Goal: Transaction & Acquisition: Download file/media

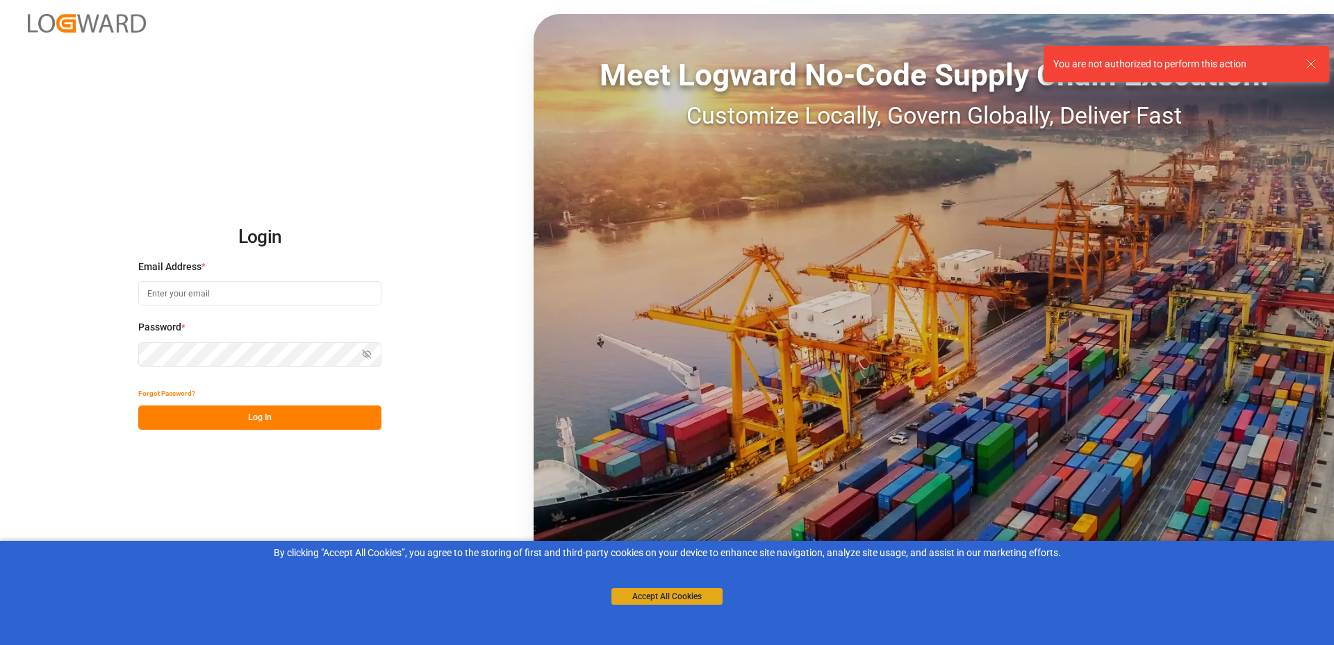
click at [631, 599] on button "Accept All Cookies" at bounding box center [666, 596] width 111 height 17
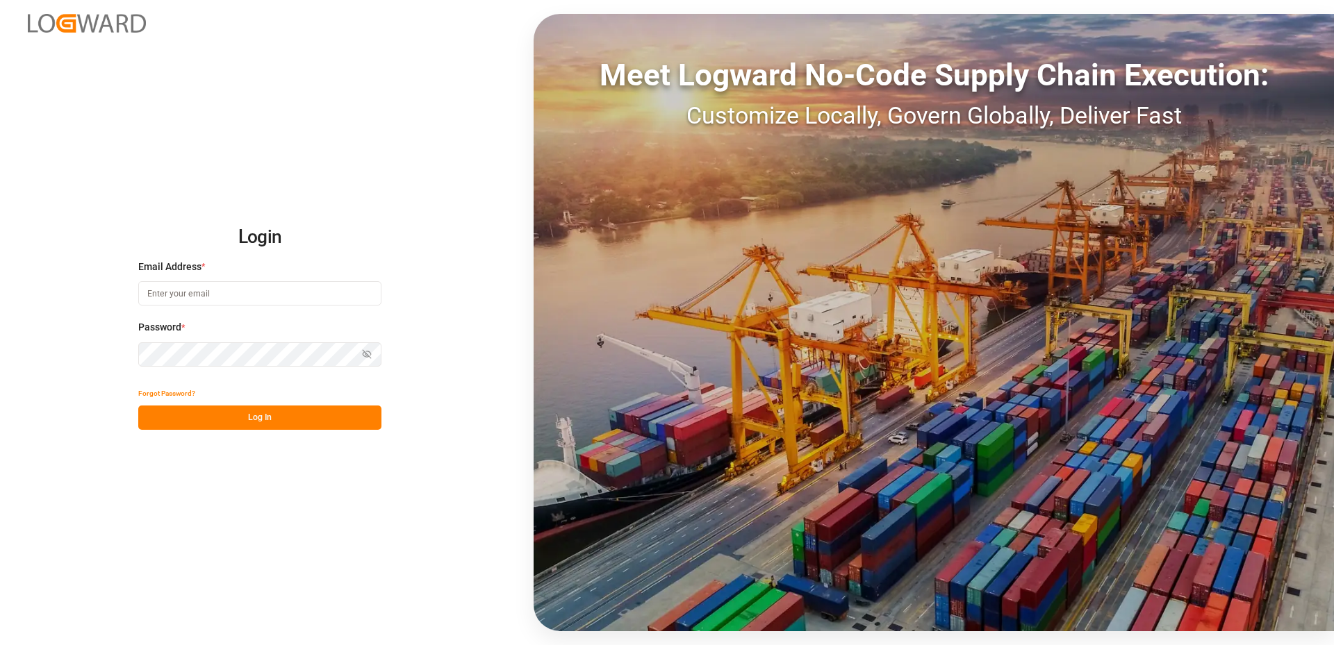
click at [192, 289] on input at bounding box center [259, 293] width 243 height 24
type input "sachin.kulkarni@logward.com"
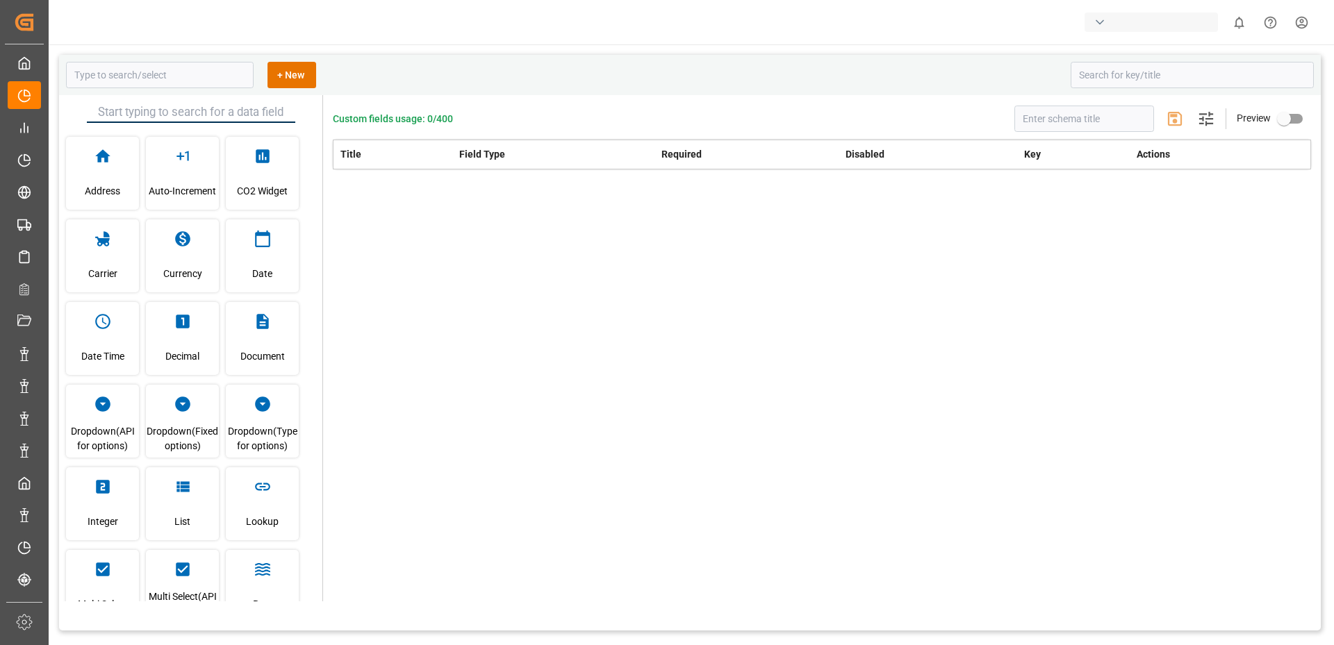
type input "prodRelease"
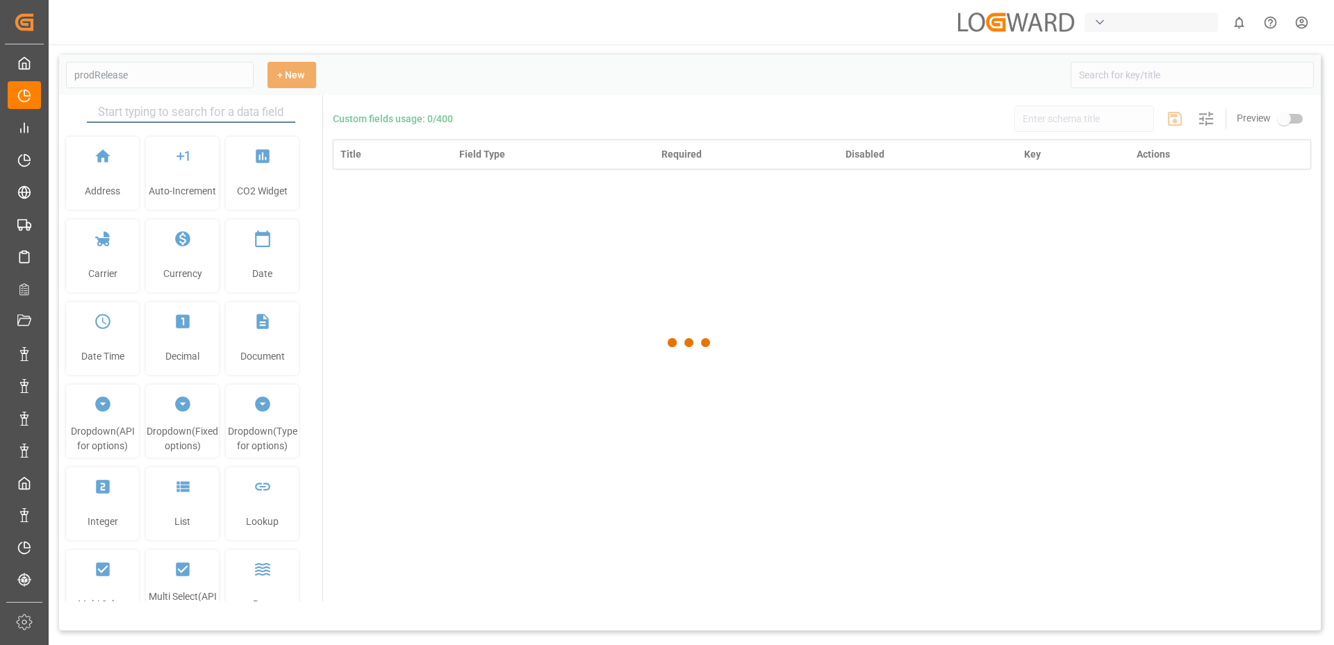
type input "Production Release"
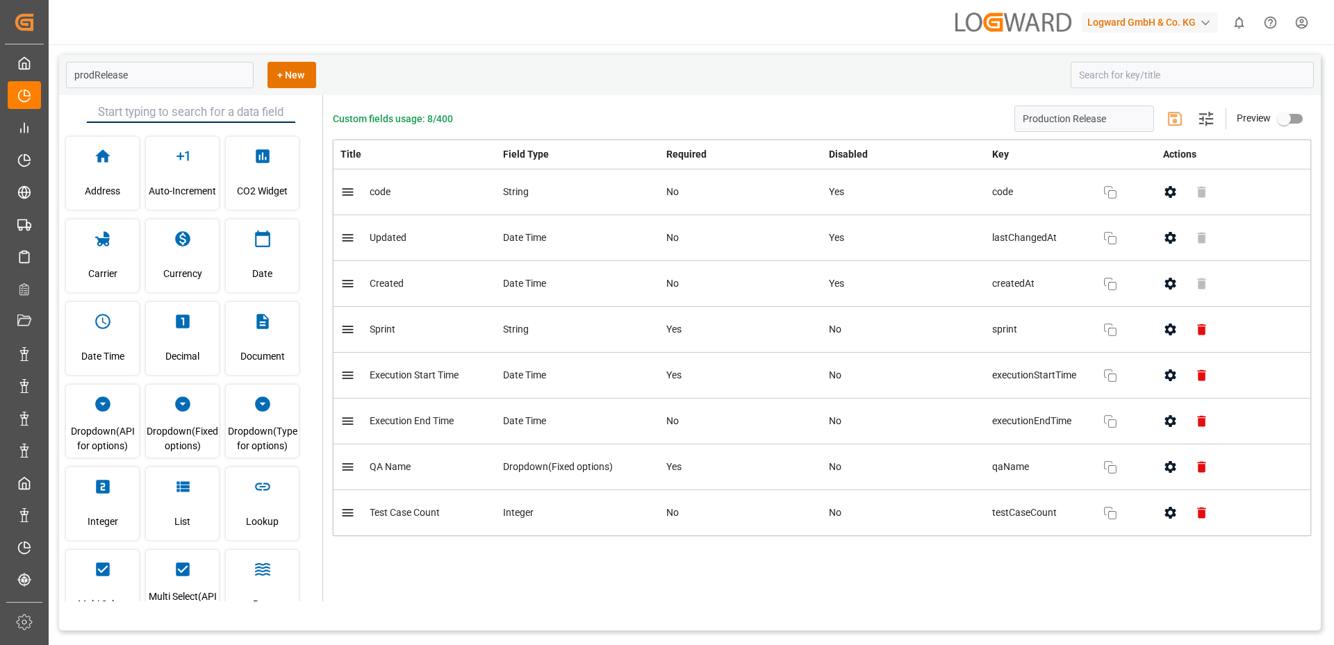
type input "Production Release"
click at [1173, 326] on icon "button" at bounding box center [1169, 330] width 11 height 12
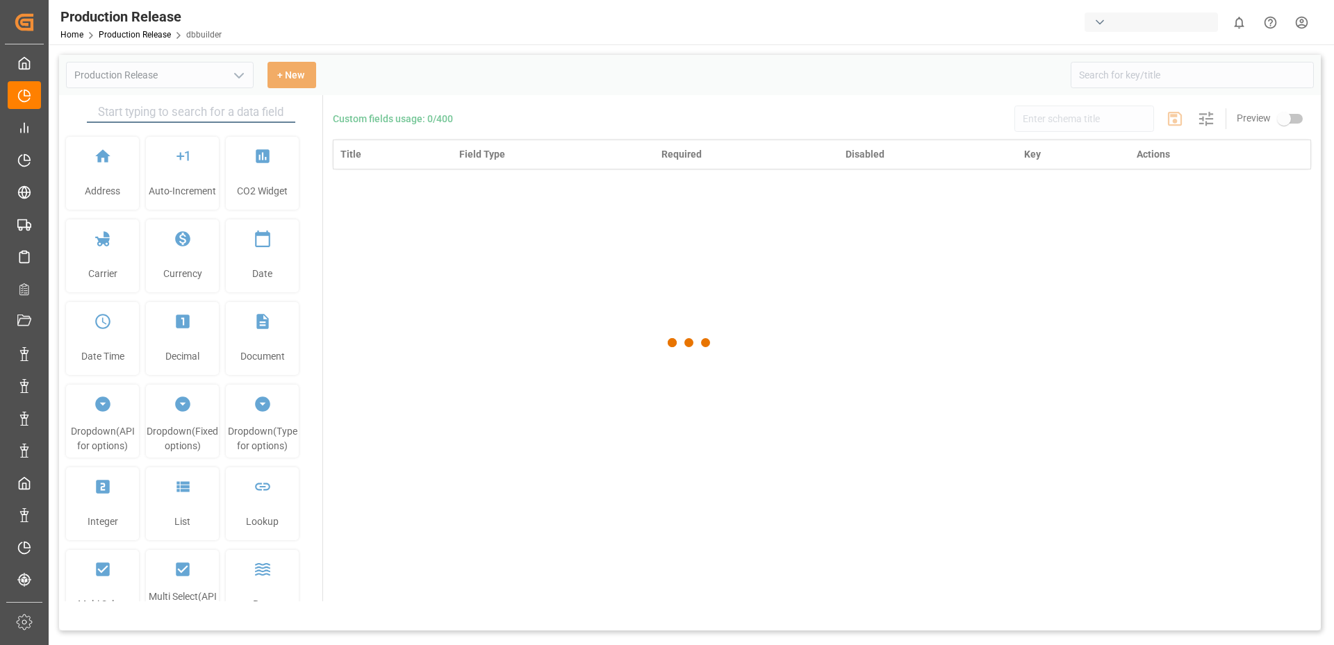
type input "Production Release"
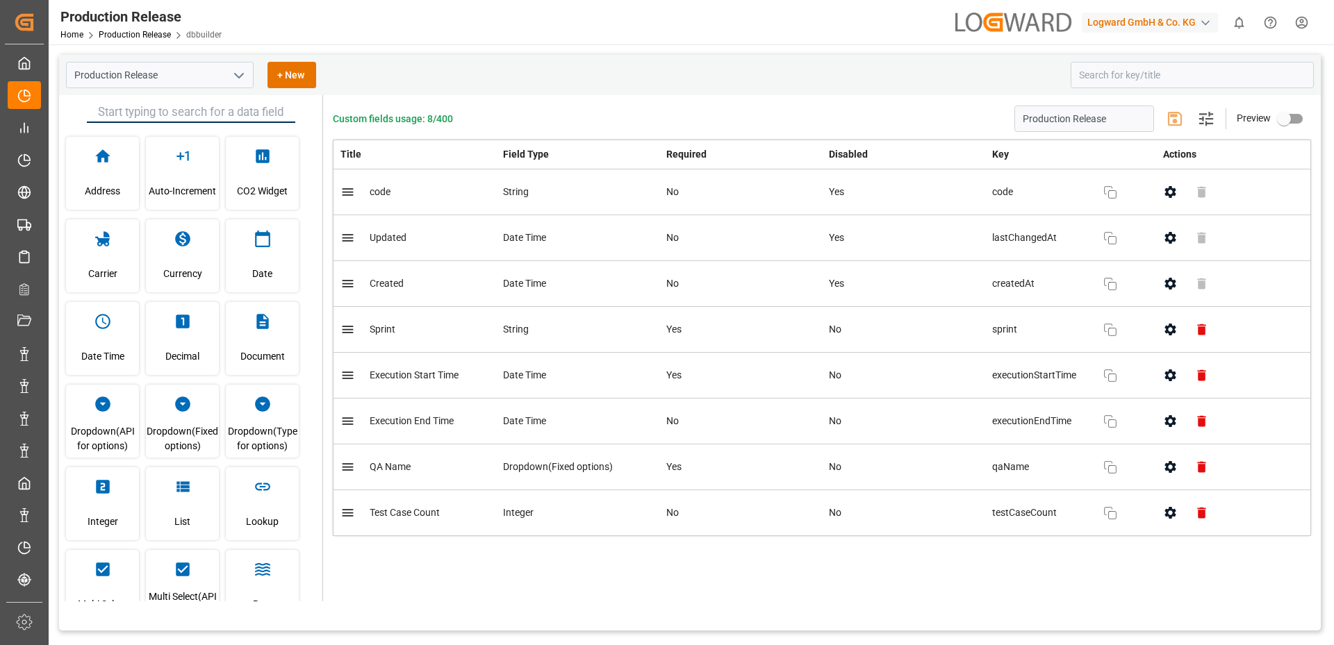
click at [1166, 376] on icon "button" at bounding box center [1169, 376] width 11 height 12
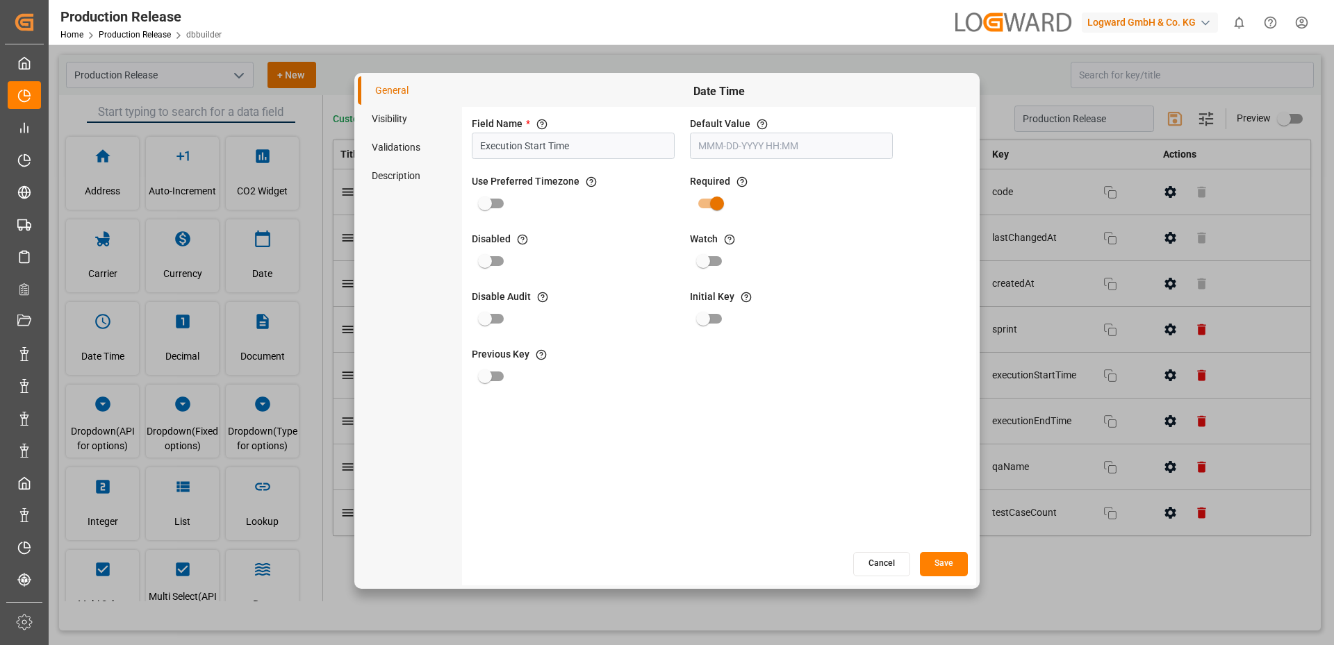
click at [883, 566] on button "Cancel" at bounding box center [881, 564] width 57 height 24
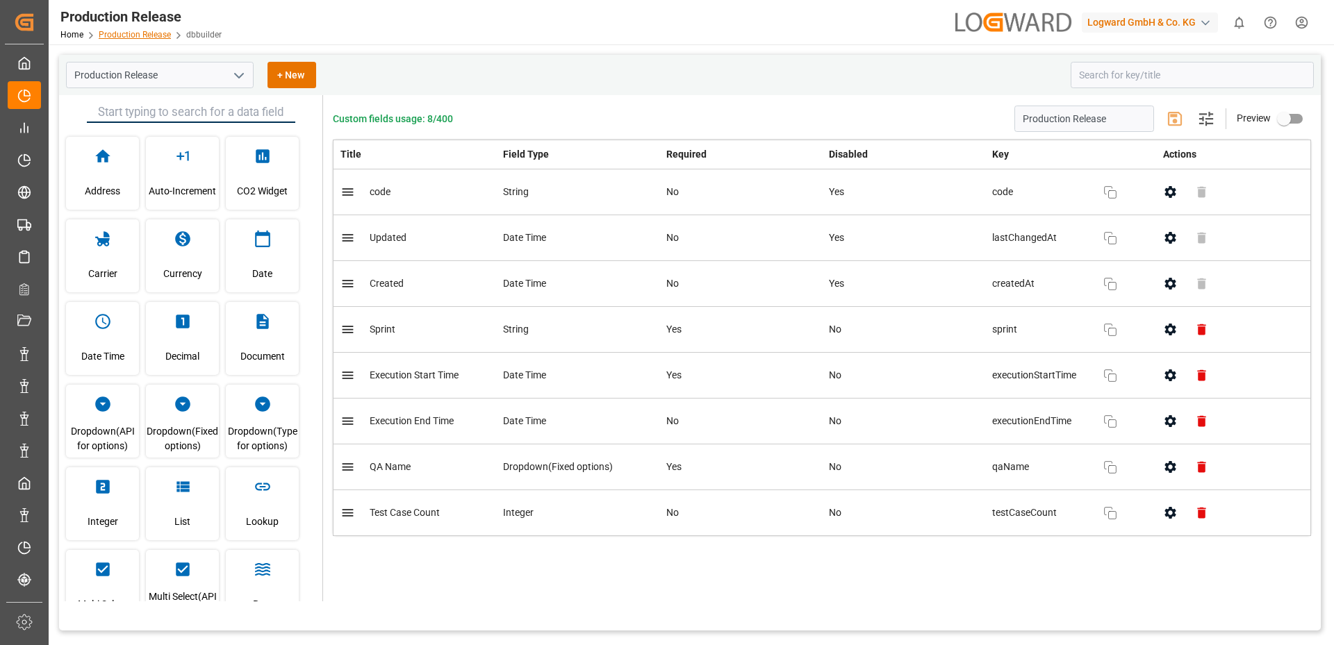
click at [146, 34] on link "Production Release" at bounding box center [135, 35] width 72 height 10
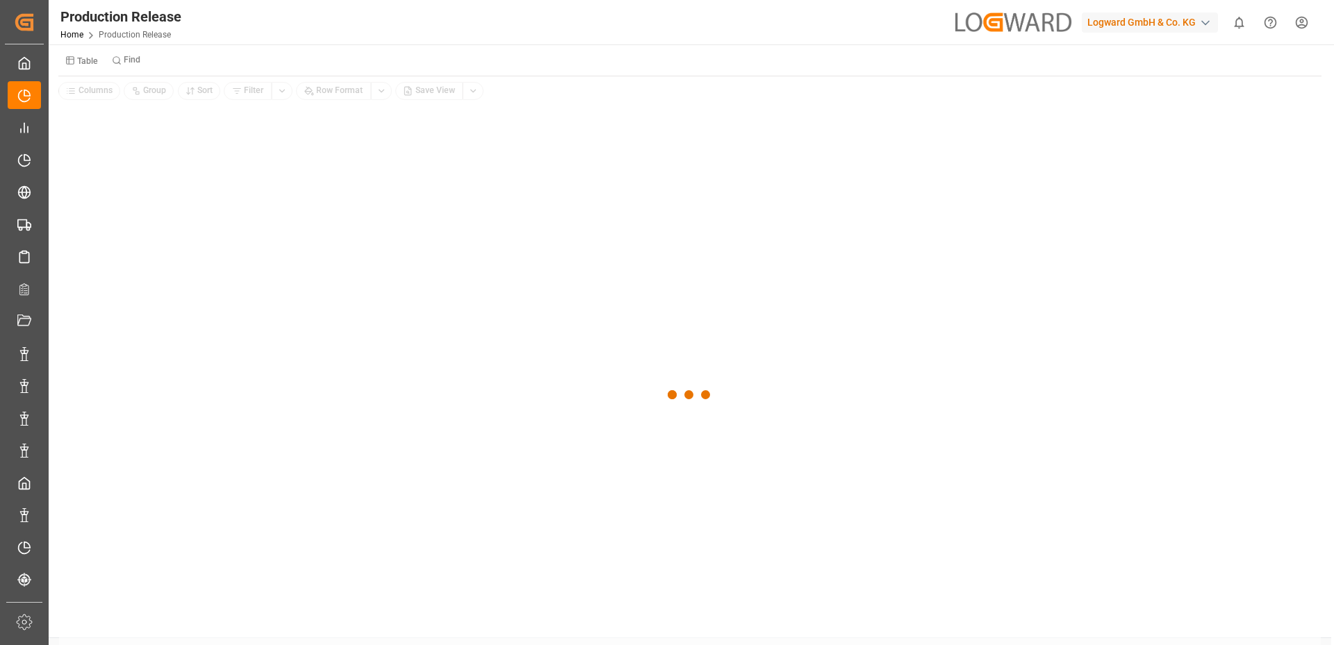
click at [1123, 22] on div "Logward GmbH & Co. KG" at bounding box center [1150, 23] width 136 height 20
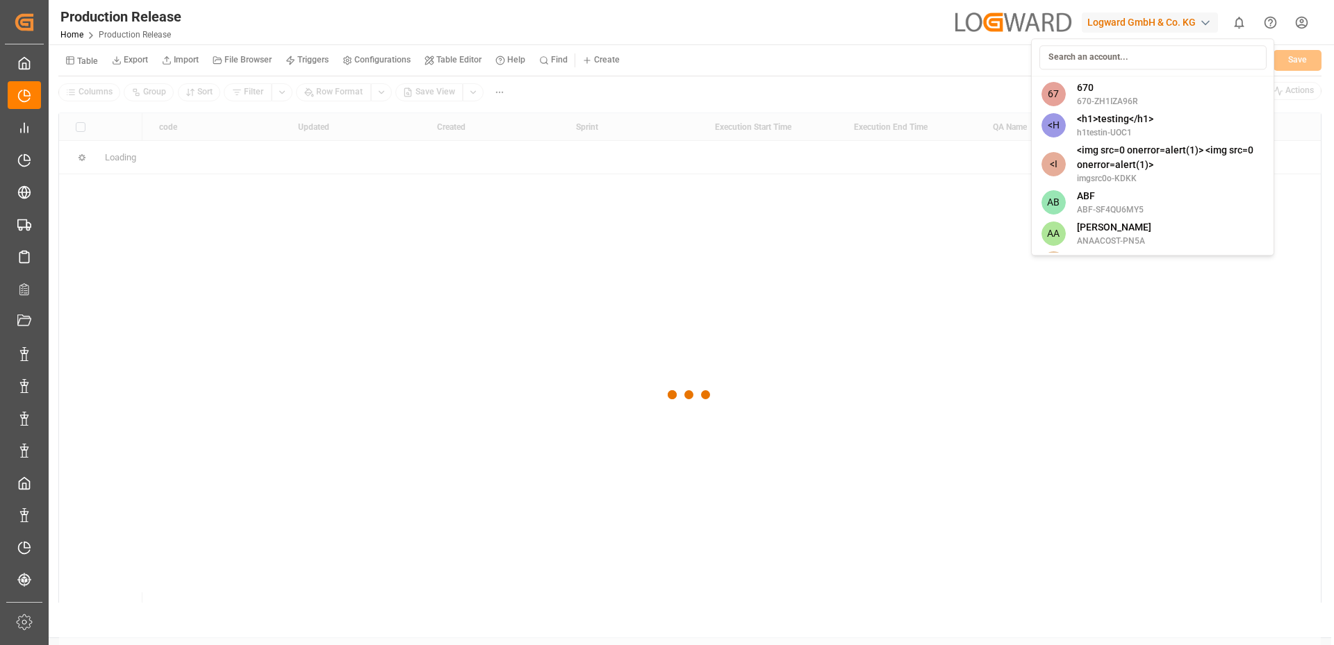
click at [1089, 58] on input at bounding box center [1152, 57] width 227 height 24
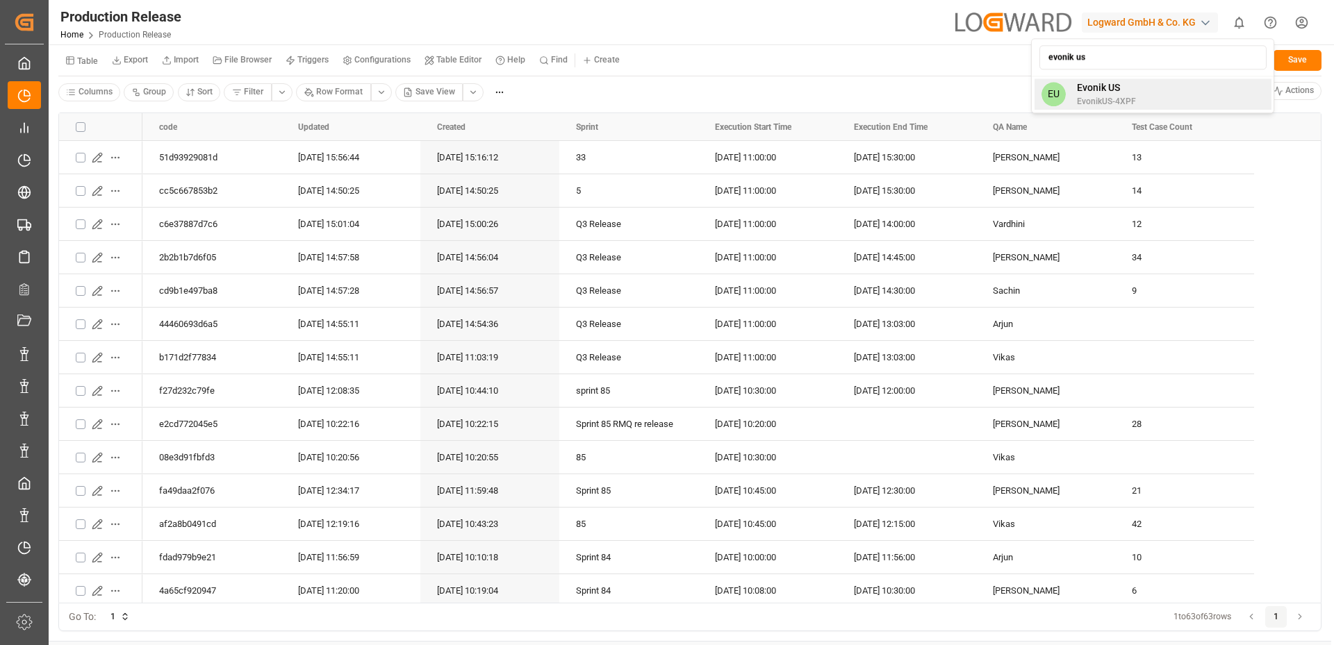
type input "evonik us"
click at [1086, 91] on span "Evonik US" at bounding box center [1106, 88] width 59 height 15
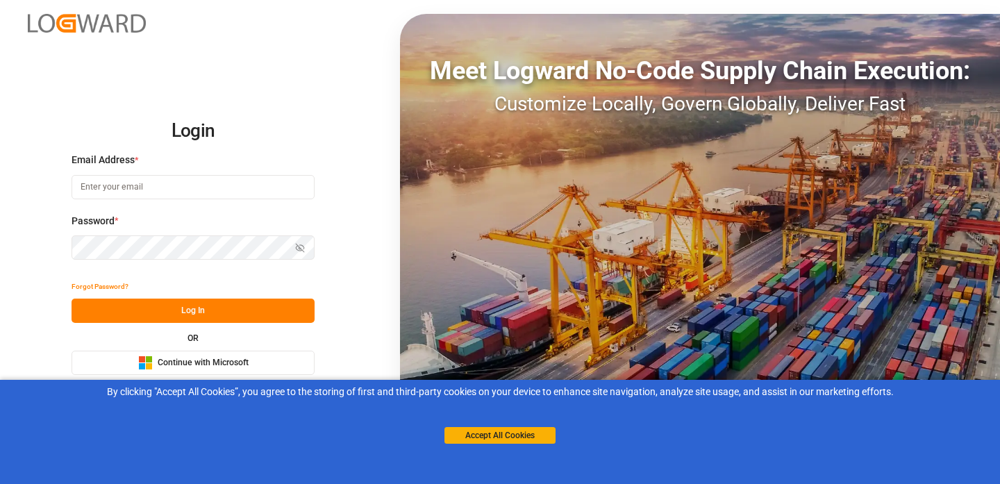
click at [199, 365] on span "Continue with Microsoft" at bounding box center [203, 363] width 91 height 13
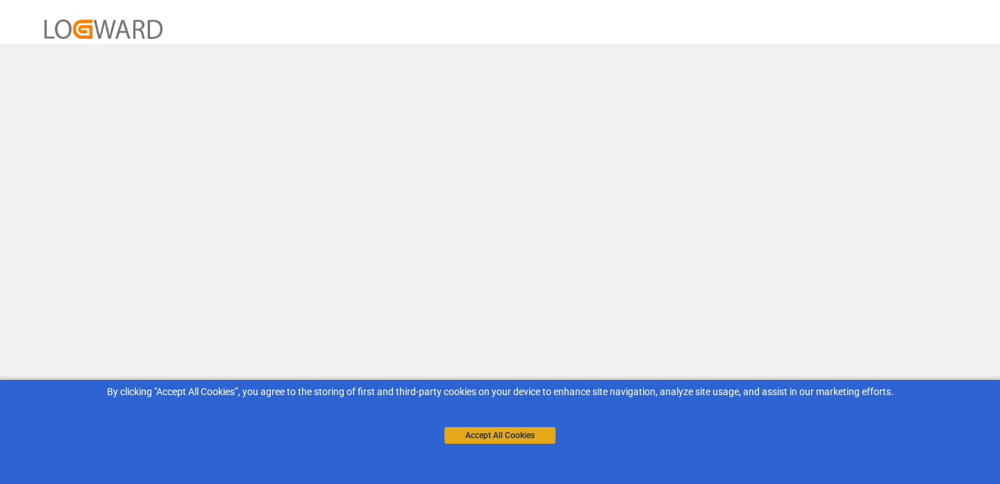
click at [468, 438] on button "Accept All Cookies" at bounding box center [500, 435] width 111 height 17
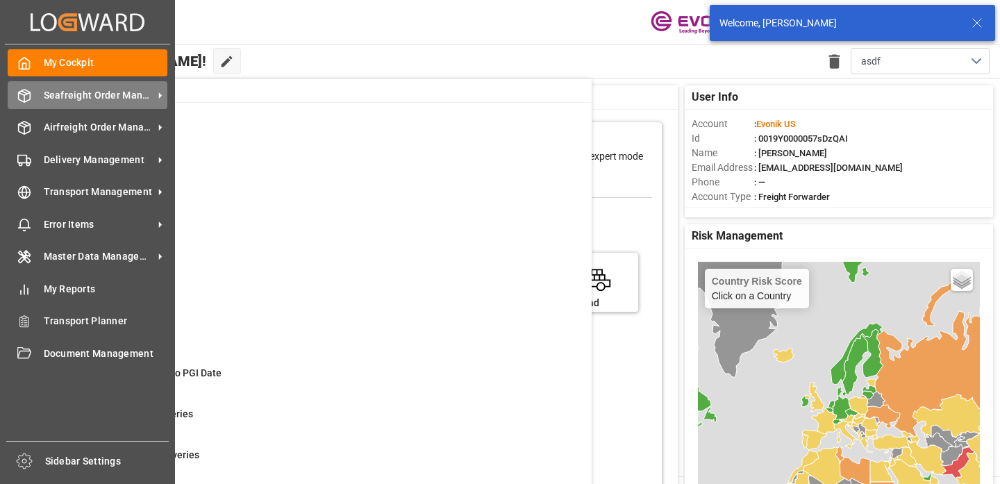
click at [86, 103] on div "Seafreight Order Management Seafreight Order Management" at bounding box center [88, 94] width 160 height 27
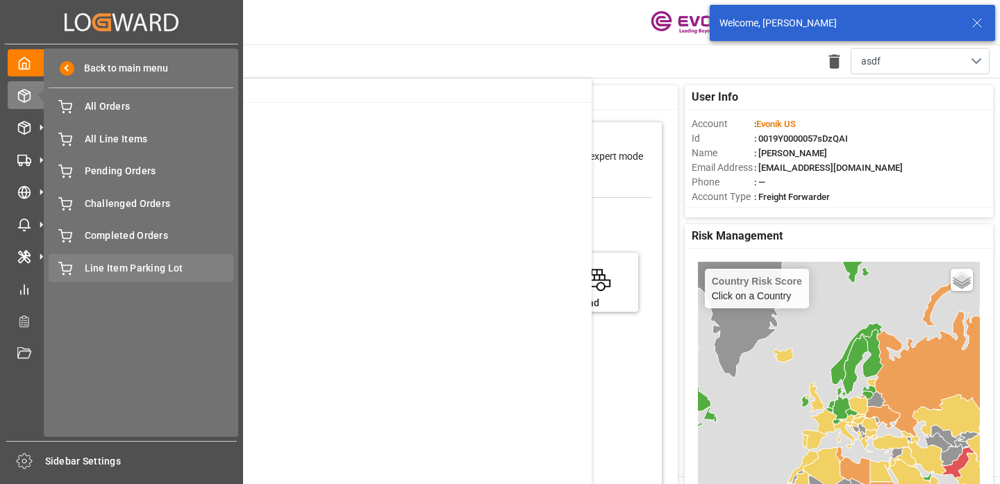
click at [133, 272] on span "Line Item Parking Lot" at bounding box center [159, 268] width 149 height 15
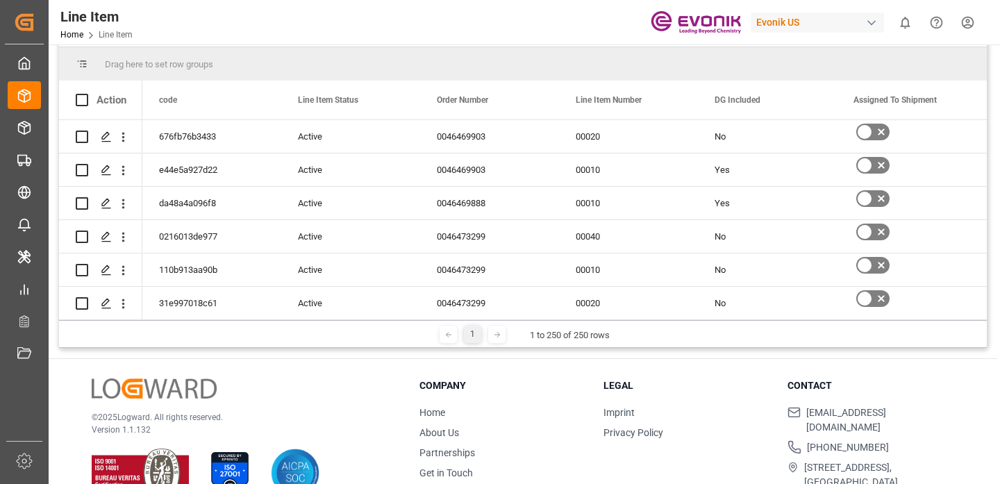
scroll to position [147, 0]
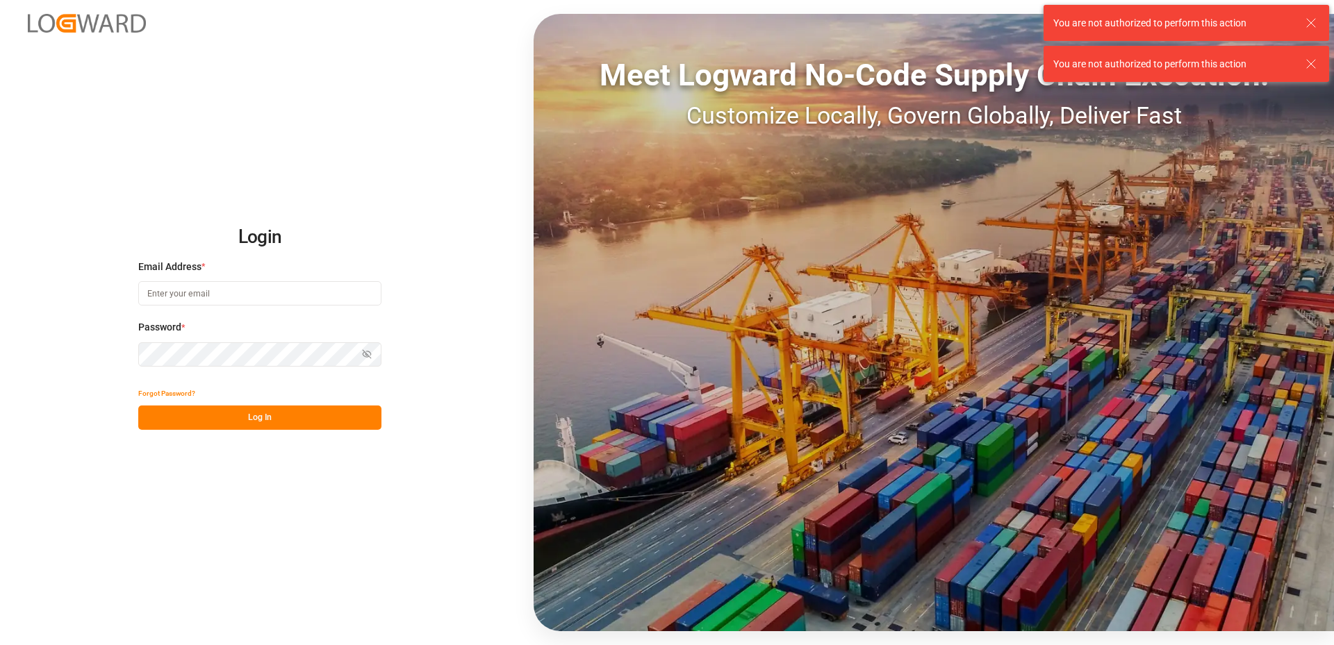
click at [176, 305] on input at bounding box center [259, 293] width 243 height 24
click at [194, 299] on input at bounding box center [259, 293] width 243 height 24
type input "sachin.kulkarni@logward.com"
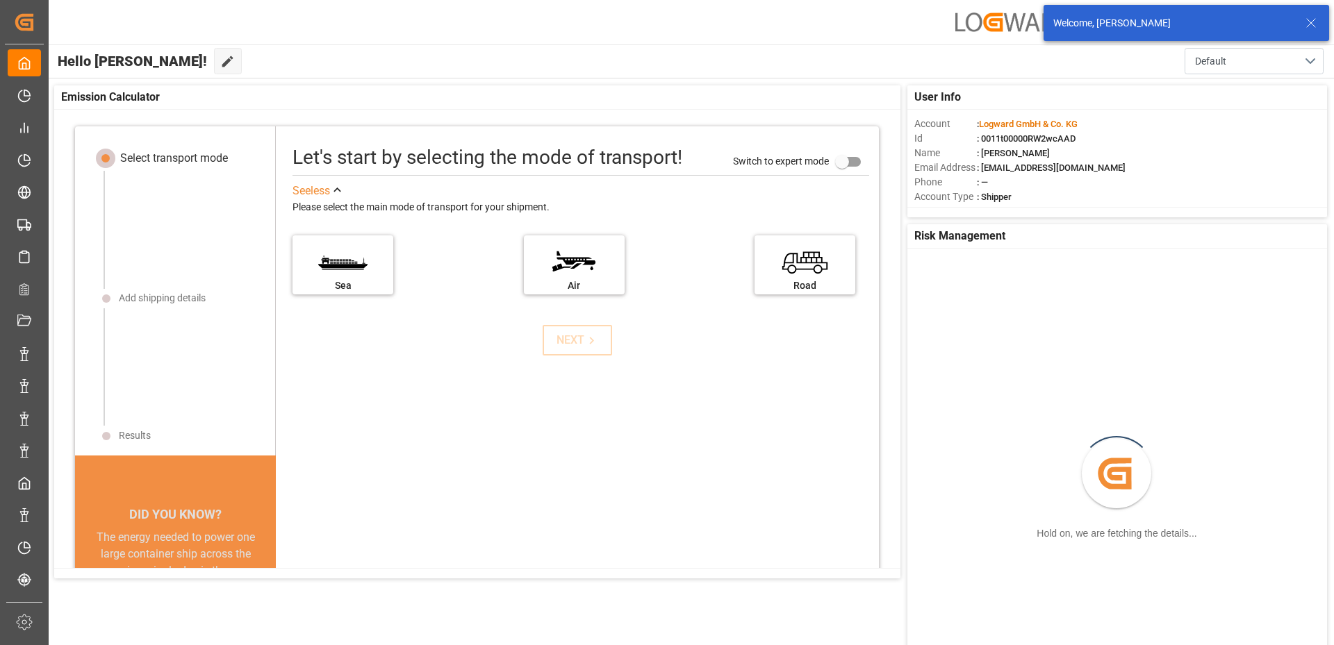
click at [1312, 24] on line at bounding box center [1311, 23] width 8 height 8
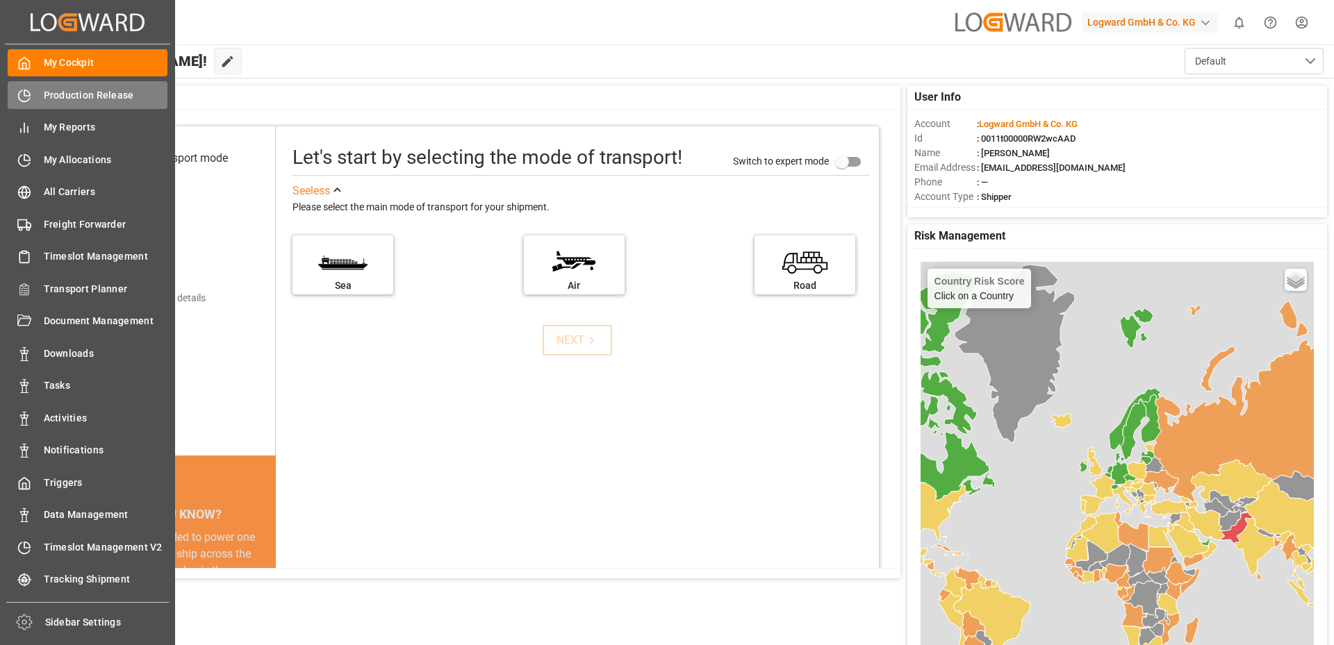
click at [89, 85] on div "Production Release Production Release" at bounding box center [88, 94] width 160 height 27
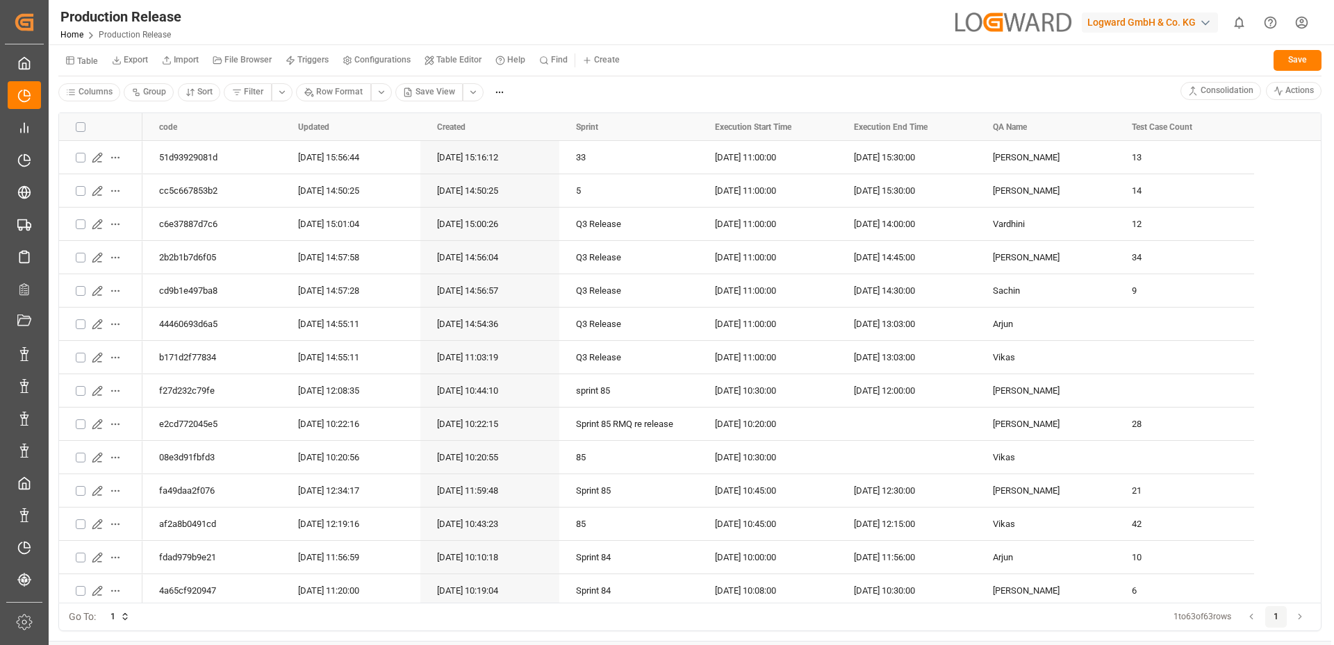
click at [119, 60] on icon at bounding box center [117, 61] width 10 height 10
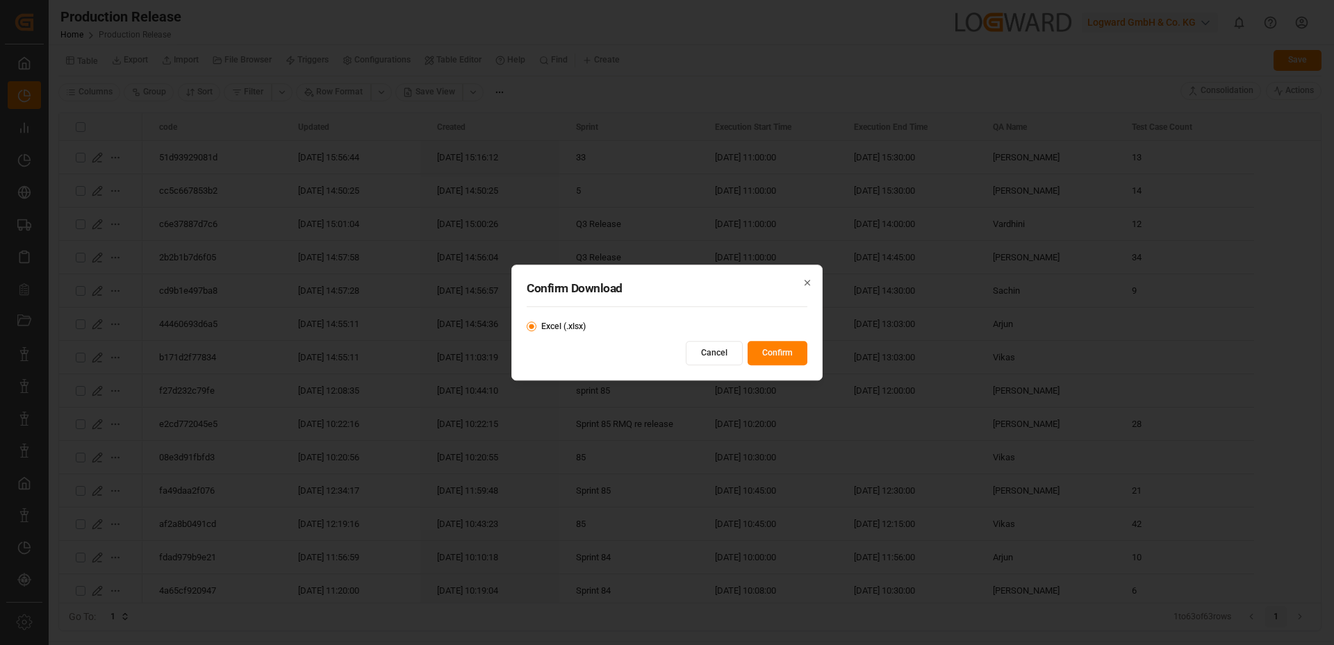
click at [779, 349] on button "Confirm" at bounding box center [777, 353] width 60 height 24
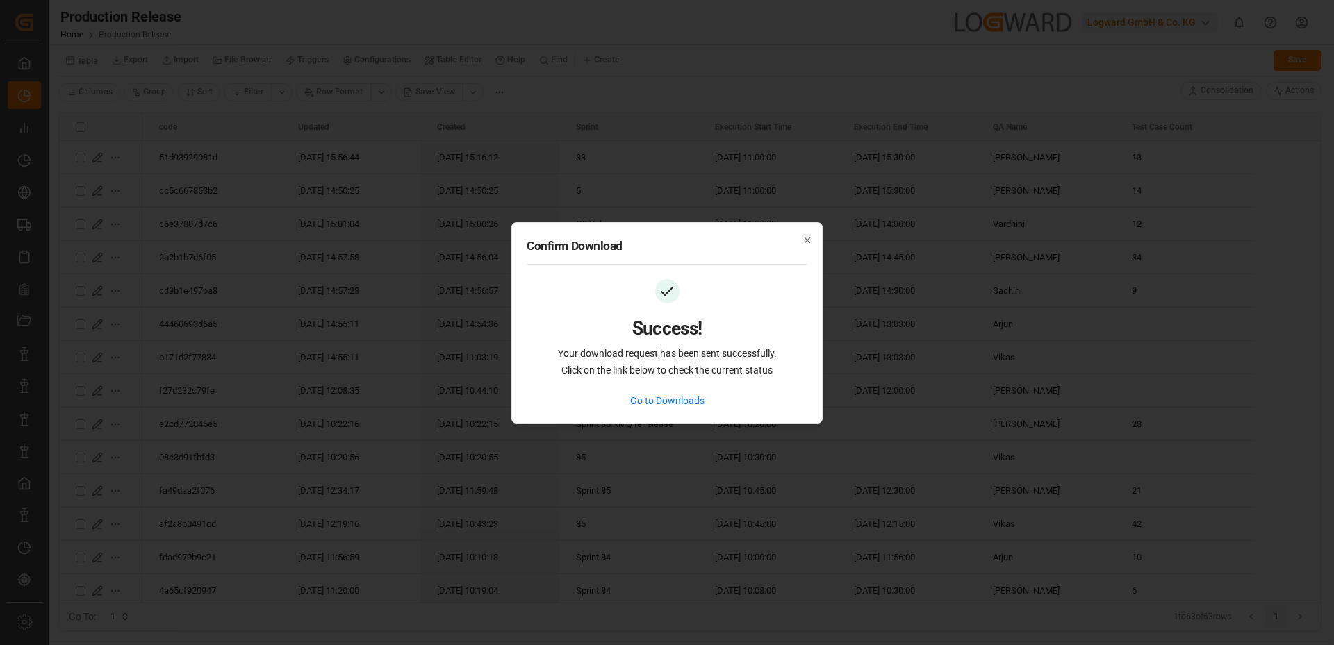
click at [642, 397] on link "Go to Downloads" at bounding box center [667, 401] width 74 height 15
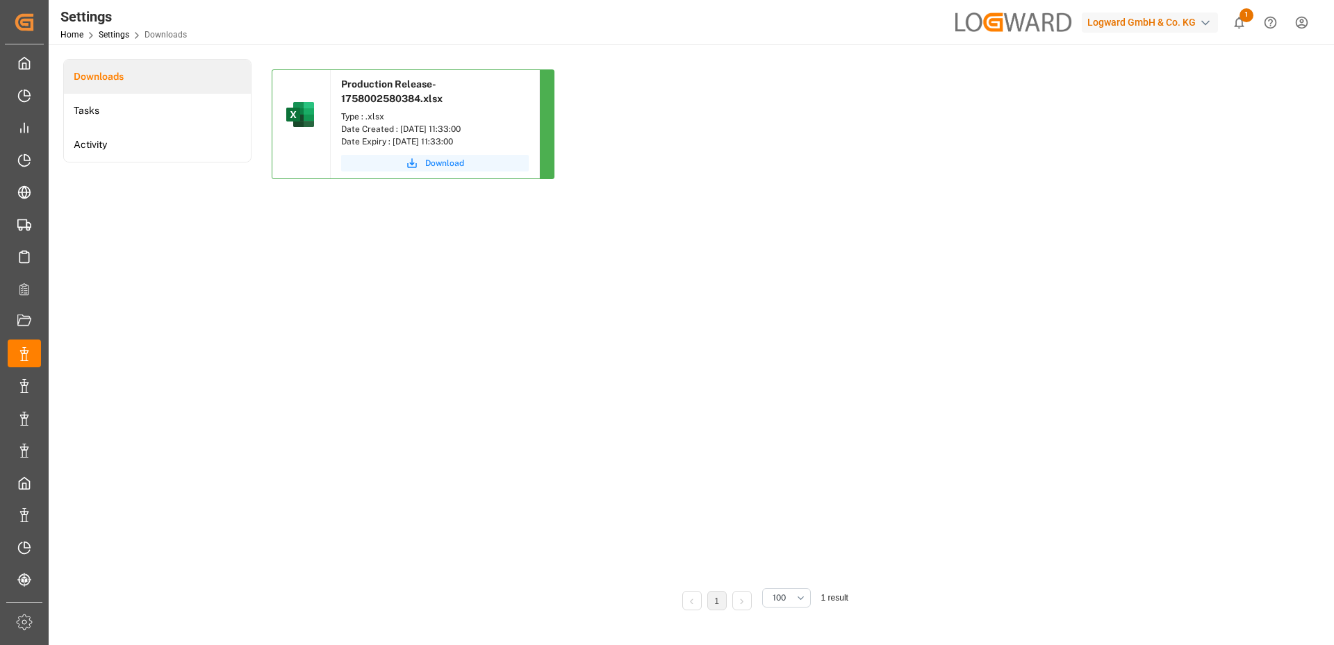
click at [406, 163] on icon "submit" at bounding box center [412, 163] width 13 height 13
click at [743, 321] on div "Production Release-1758002580384.xlsx Type : .xlsx Date Created : Sep-16-2025 1…" at bounding box center [763, 322] width 982 height 506
click at [1109, 19] on div "Logward GmbH & Co. KG" at bounding box center [1150, 23] width 136 height 20
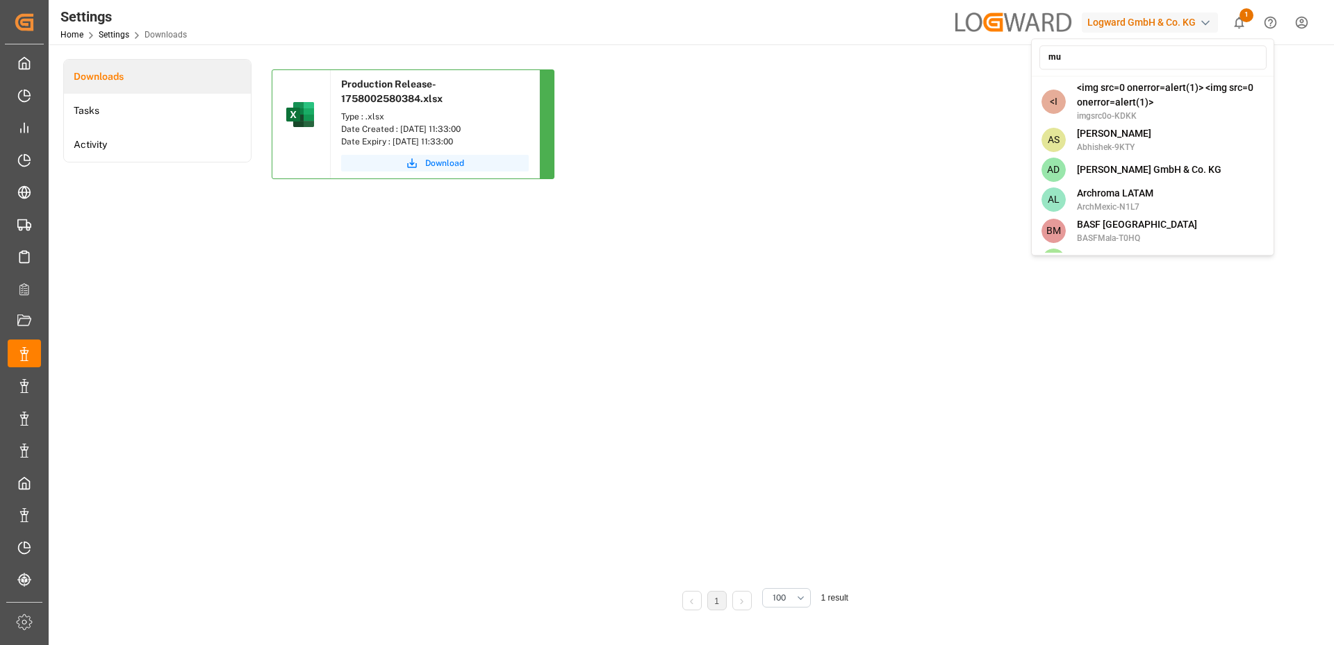
type input "mul"
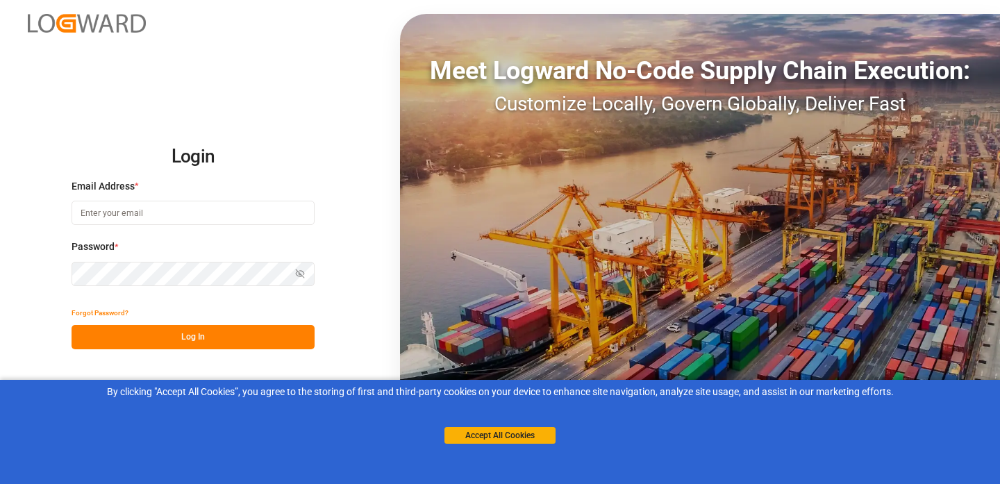
click at [128, 220] on input at bounding box center [193, 213] width 243 height 24
type input "[EMAIL_ADDRESS][DOMAIN_NAME]"
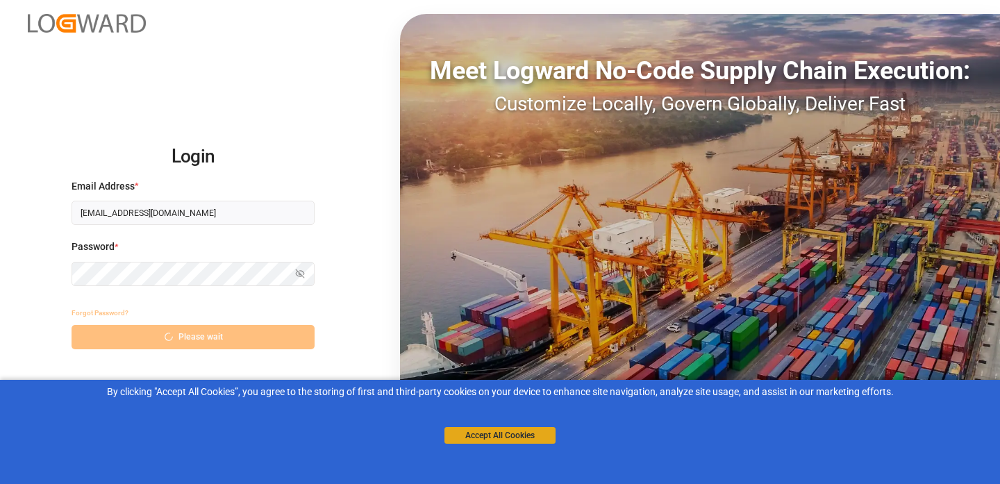
click at [496, 434] on button "Accept All Cookies" at bounding box center [500, 435] width 111 height 17
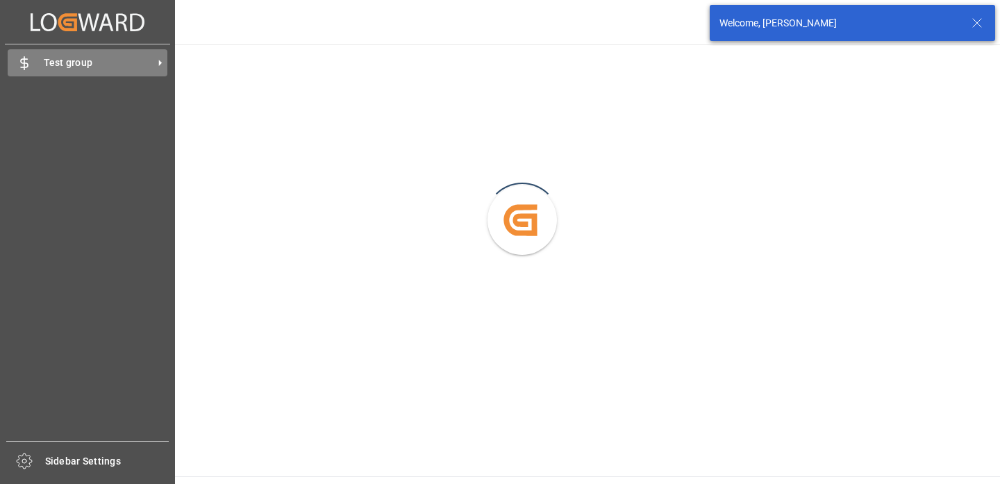
click at [54, 64] on span "Test group" at bounding box center [99, 63] width 110 height 15
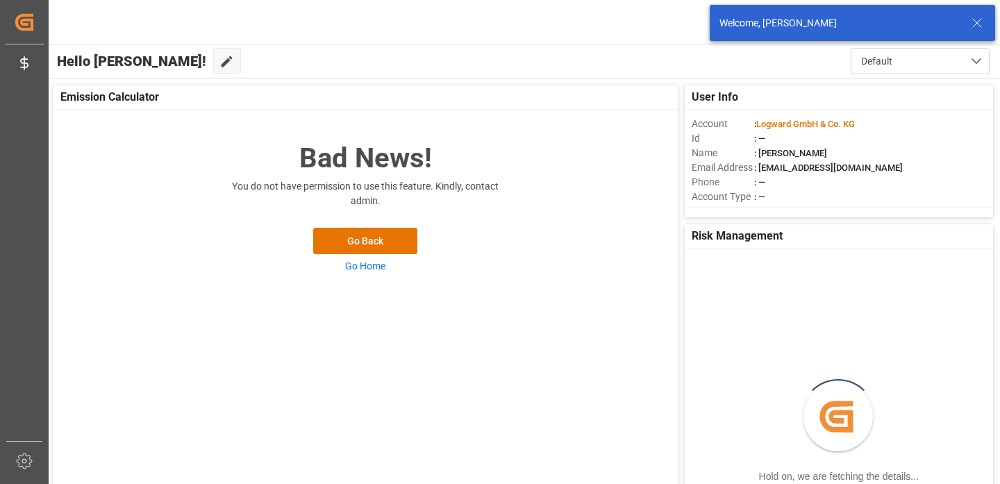
click at [338, 76] on div "Hello [PERSON_NAME]! Edit Cockpit Default" at bounding box center [524, 60] width 954 height 33
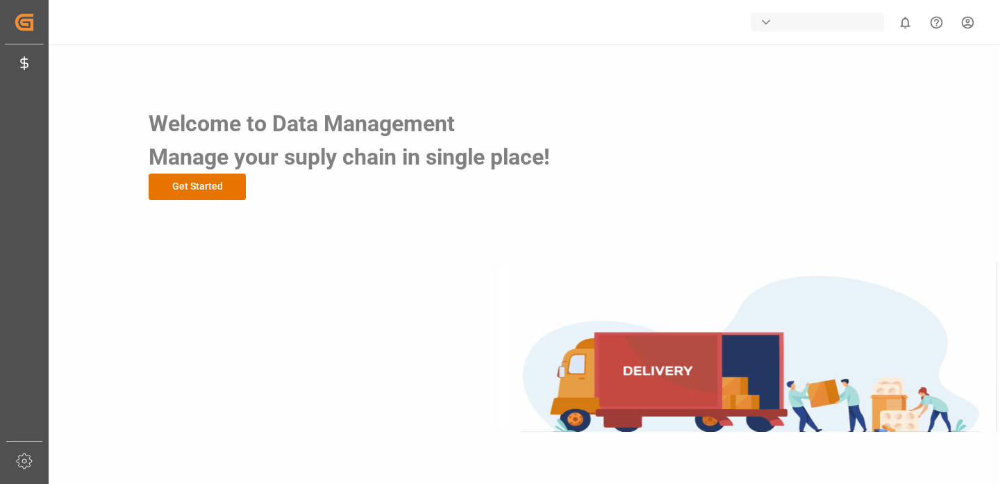
click at [607, 34] on div "0 Notifications Only show unread All Watching Mark all categories read Created …" at bounding box center [519, 22] width 961 height 44
click at [793, 26] on div "button" at bounding box center [817, 22] width 133 height 19
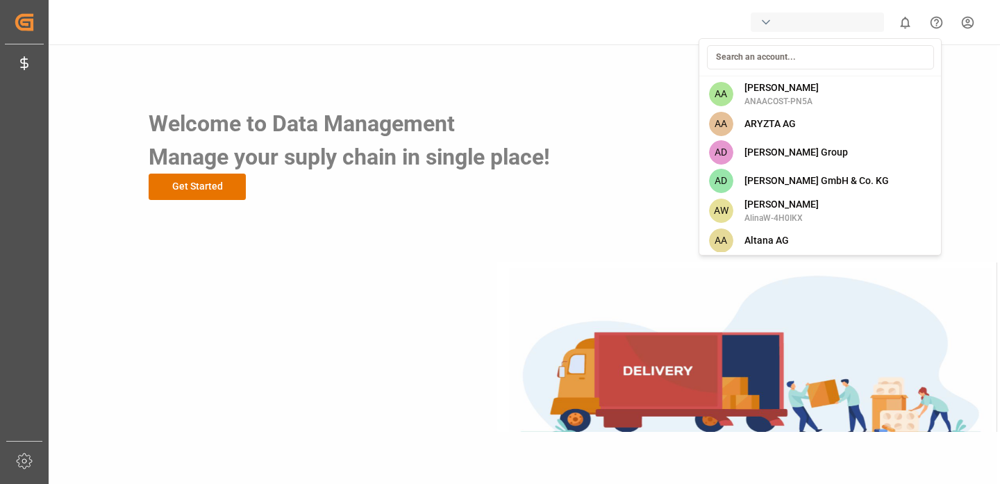
click at [743, 56] on input at bounding box center [820, 57] width 227 height 24
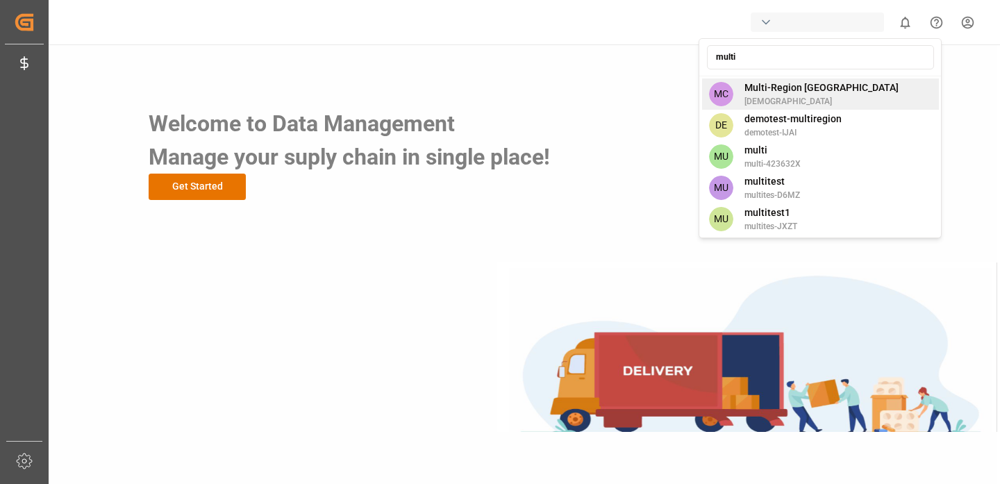
type input "multi"
click at [758, 88] on span "Multi-Region [GEOGRAPHIC_DATA]" at bounding box center [822, 88] width 154 height 15
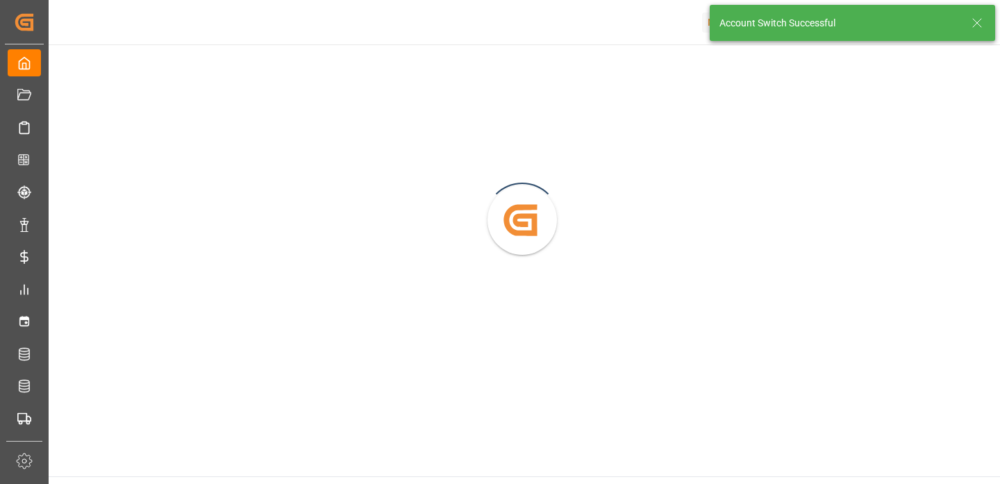
click at [979, 20] on line at bounding box center [977, 23] width 8 height 8
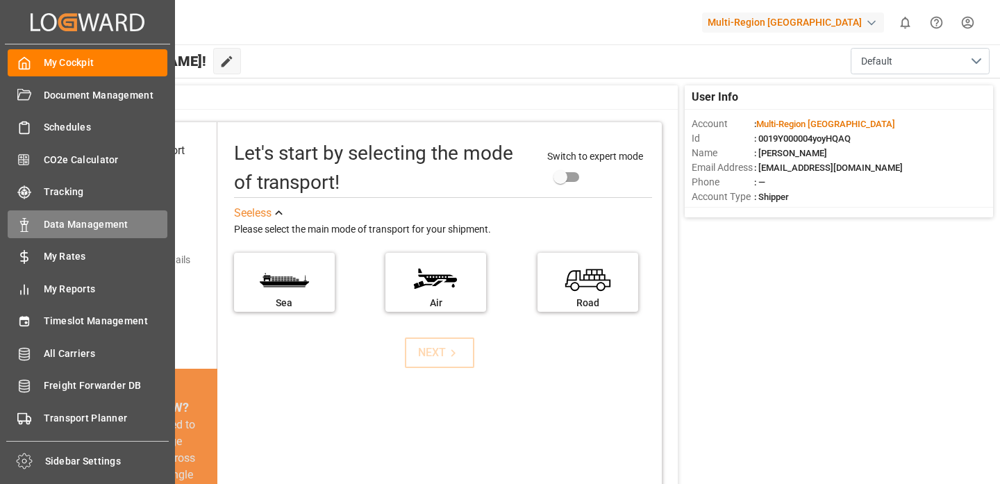
click at [44, 226] on span "Data Management" at bounding box center [106, 224] width 124 height 15
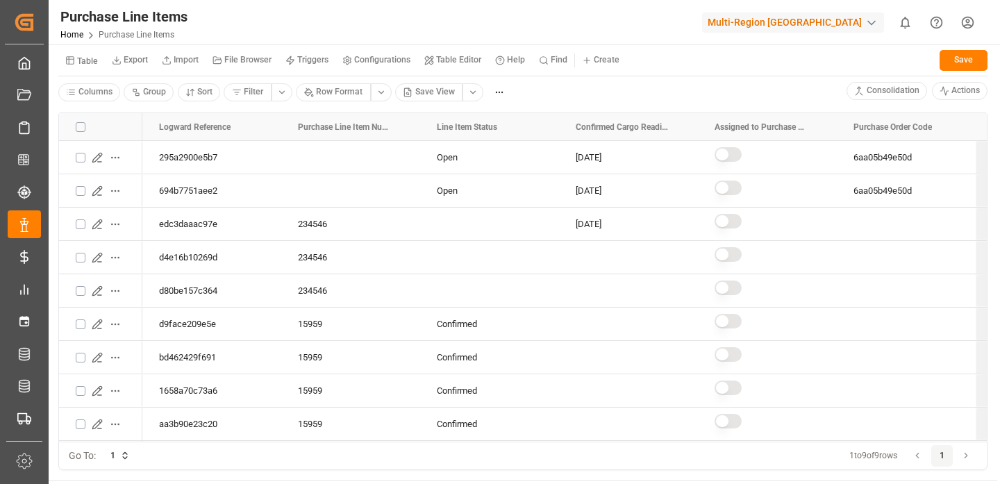
click at [131, 56] on small "Export" at bounding box center [136, 60] width 24 height 8
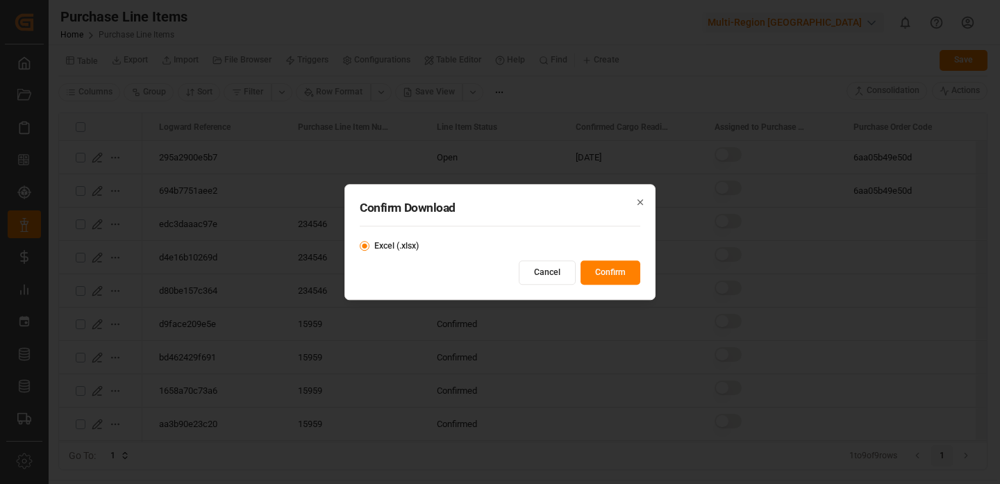
click at [606, 265] on button "Confirm" at bounding box center [611, 272] width 60 height 24
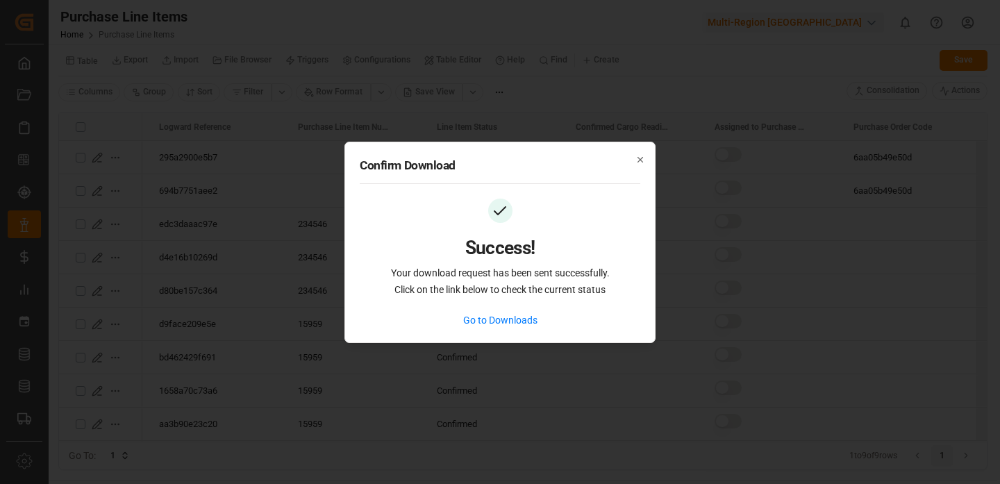
click at [489, 322] on link "Go to Downloads" at bounding box center [500, 320] width 74 height 15
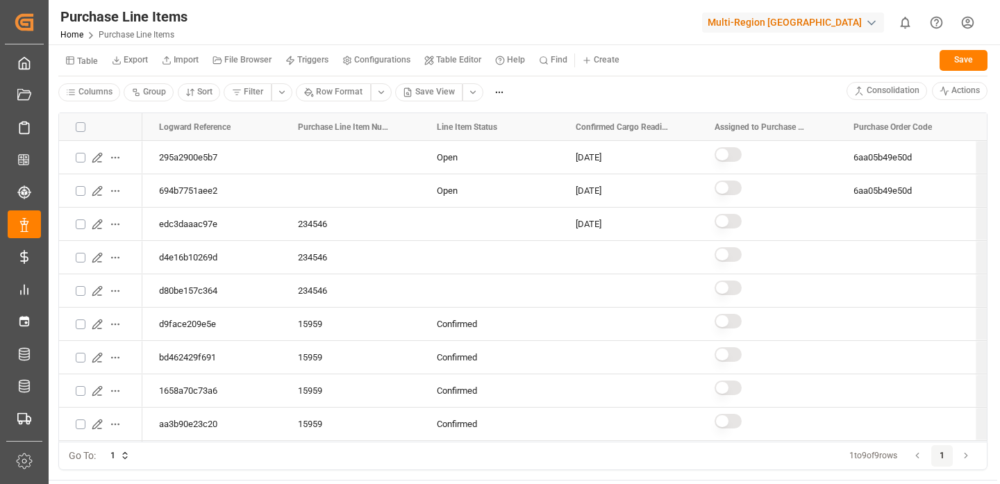
click at [77, 60] on small "Table" at bounding box center [87, 61] width 21 height 8
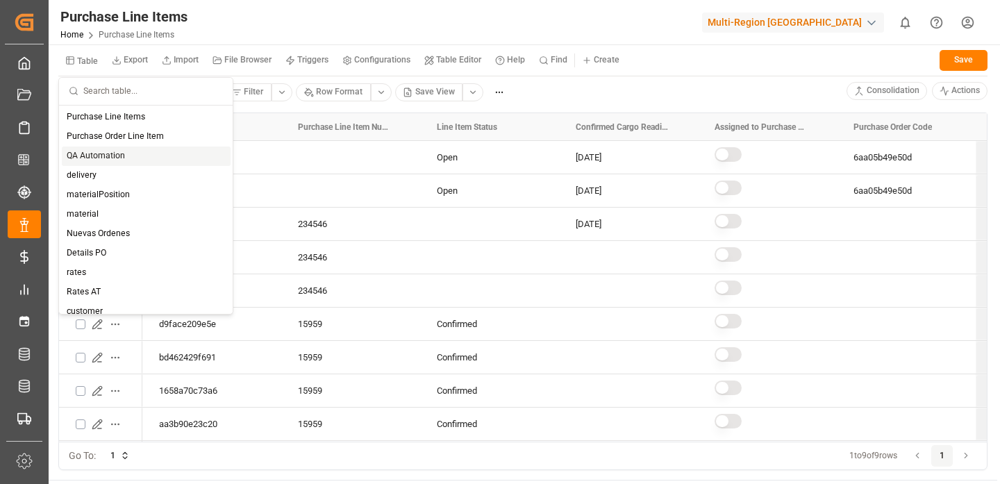
click at [101, 159] on div "QA Automation" at bounding box center [146, 156] width 169 height 19
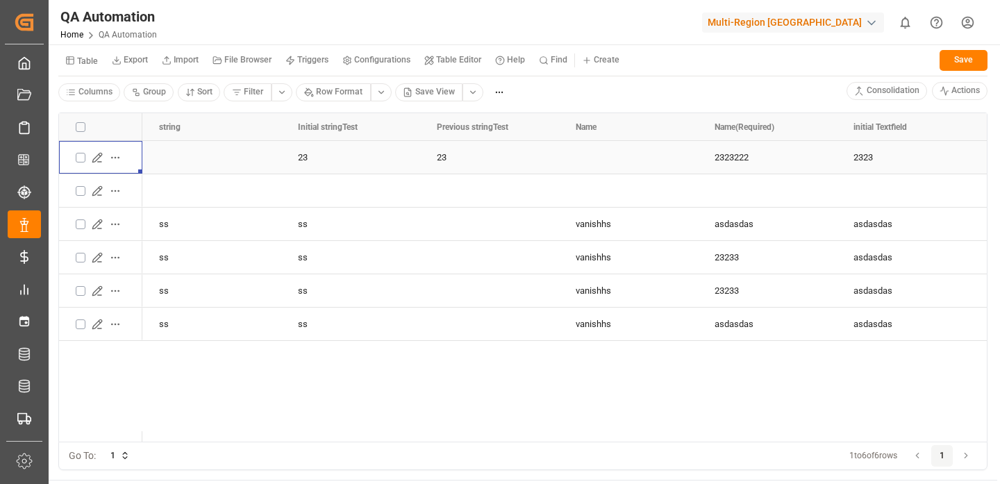
click at [96, 158] on icon "Press SPACE to select this row." at bounding box center [97, 157] width 11 height 11
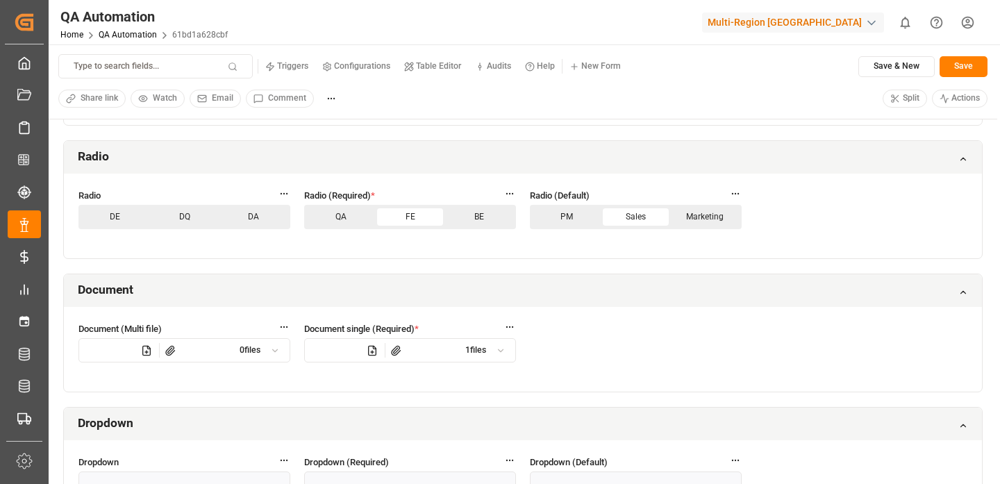
scroll to position [1558, 0]
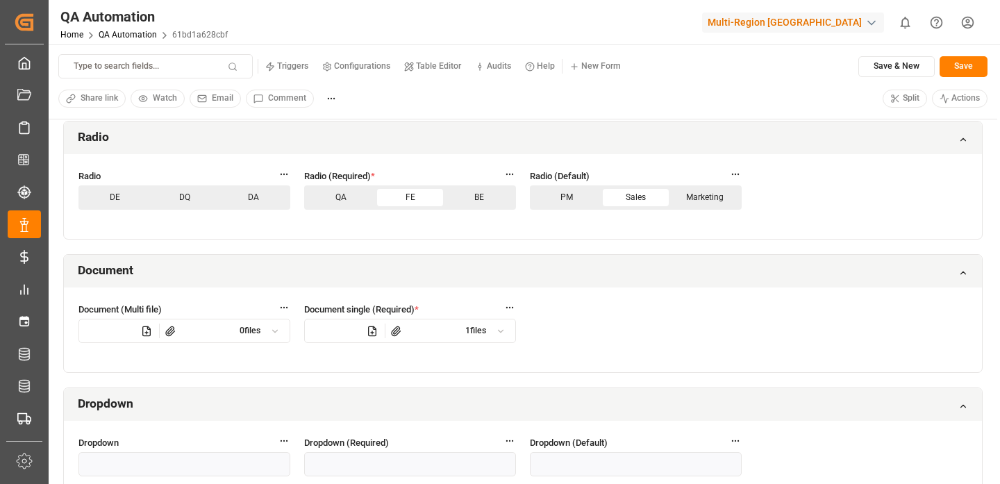
click at [504, 331] on icon at bounding box center [501, 331] width 10 height 10
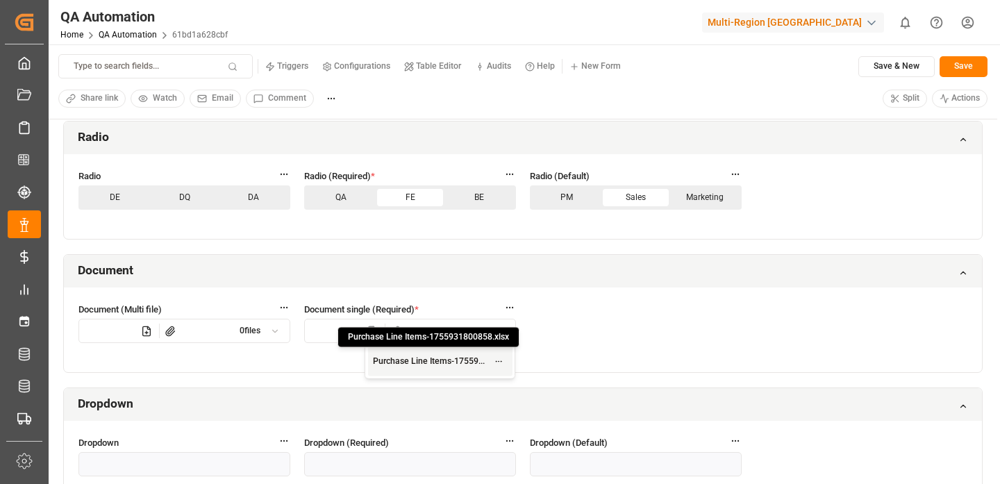
click at [502, 360] on html "Created by potrace 1.15, written by [PERSON_NAME] [DATE]-[DATE] Created by potr…" at bounding box center [500, 242] width 1000 height 484
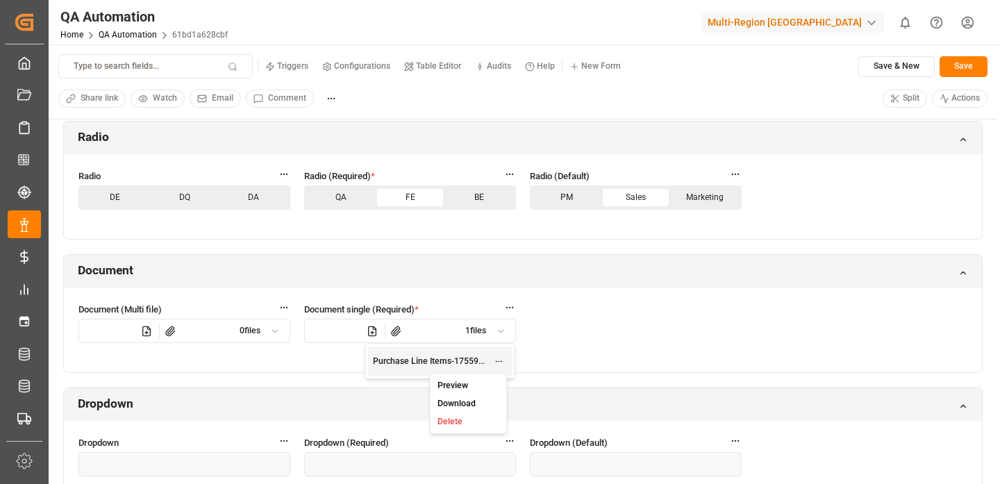
click at [463, 388] on small "Preview" at bounding box center [453, 385] width 31 height 8
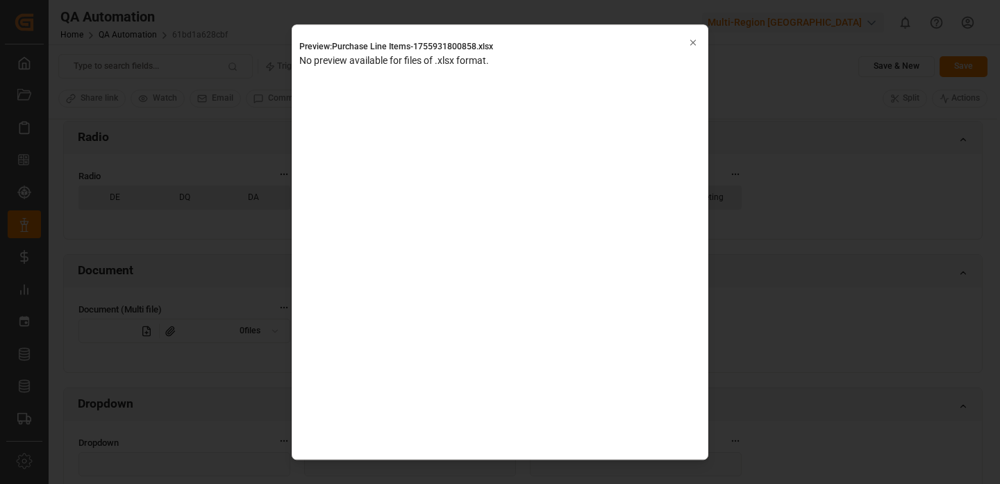
click at [691, 43] on icon "button" at bounding box center [693, 43] width 10 height 10
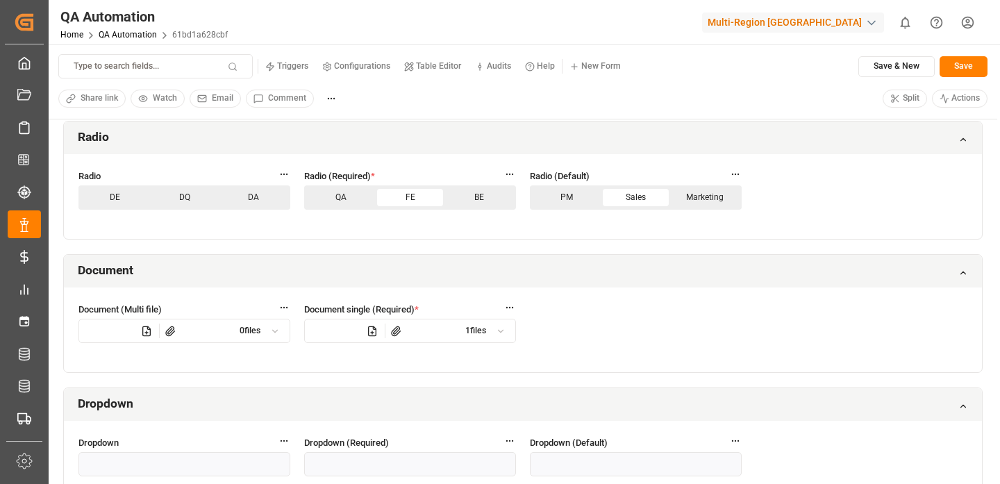
click at [495, 328] on div at bounding box center [500, 331] width 29 height 19
click at [504, 359] on html "Created by potrace 1.15, written by [PERSON_NAME] [DATE]-[DATE] Created by potr…" at bounding box center [500, 242] width 1000 height 484
click at [470, 406] on small "Download" at bounding box center [457, 403] width 38 height 8
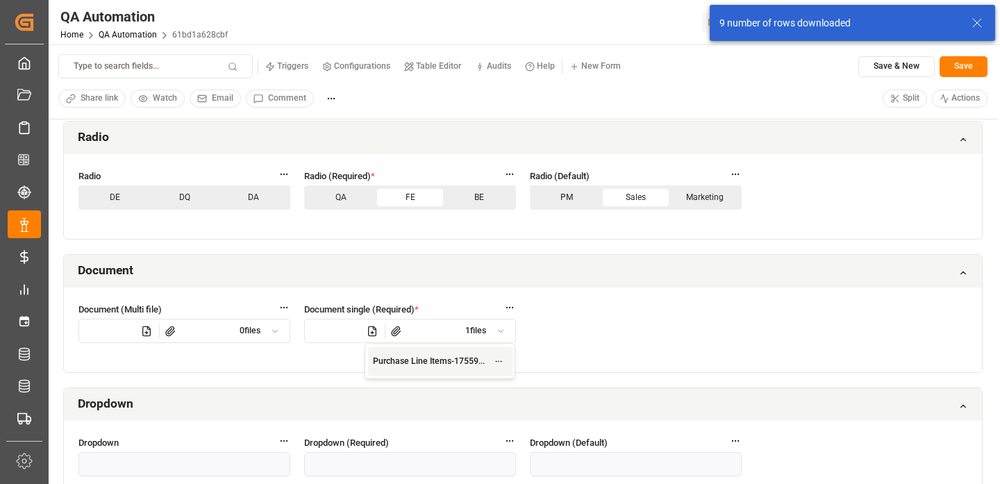
click at [685, 63] on div "Type to search fields... Triggers Configurations Table Editor Audits Help New F…" at bounding box center [522, 66] width 929 height 24
click at [975, 24] on line at bounding box center [977, 23] width 8 height 8
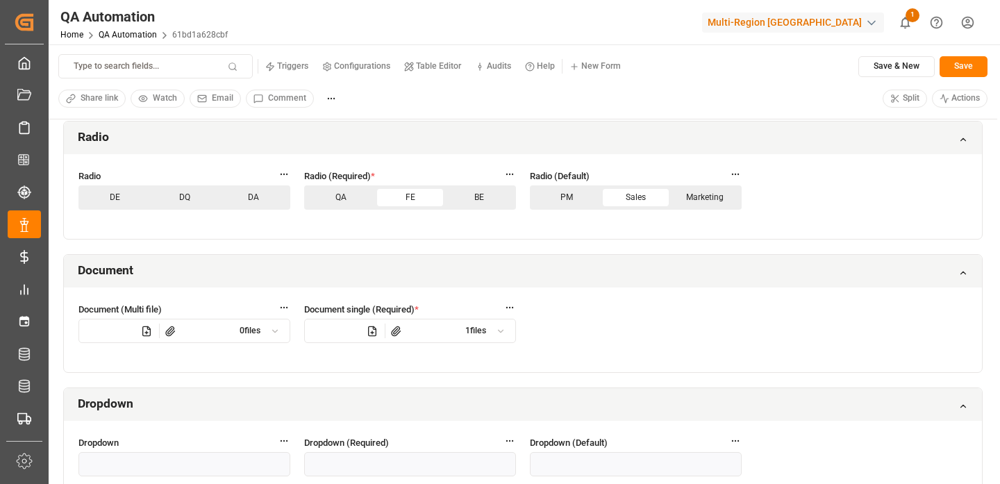
click at [966, 28] on html "Created by potrace 1.15, written by [PERSON_NAME] [DATE]-[DATE] Created by potr…" at bounding box center [500, 242] width 1000 height 484
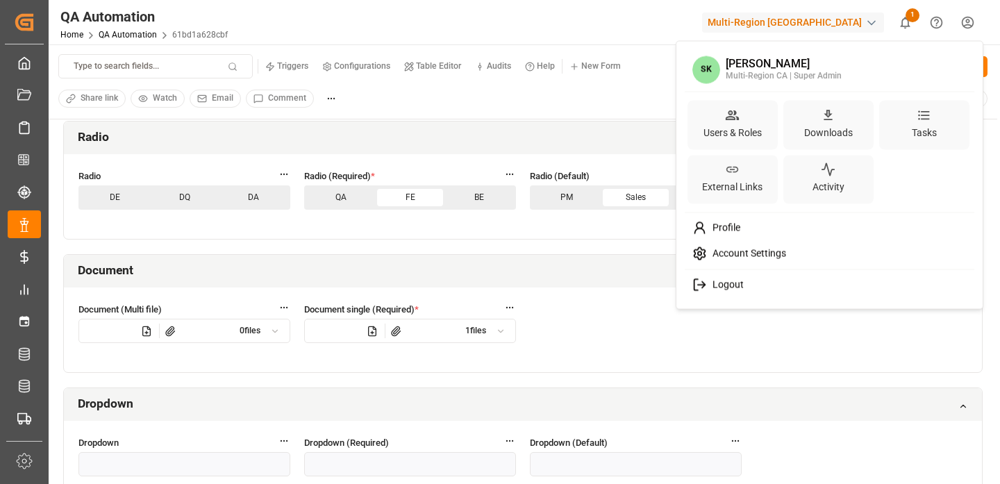
click at [629, 94] on html "Created by potrace 1.15, written by [PERSON_NAME] [DATE]-[DATE] Created by potr…" at bounding box center [500, 242] width 1000 height 484
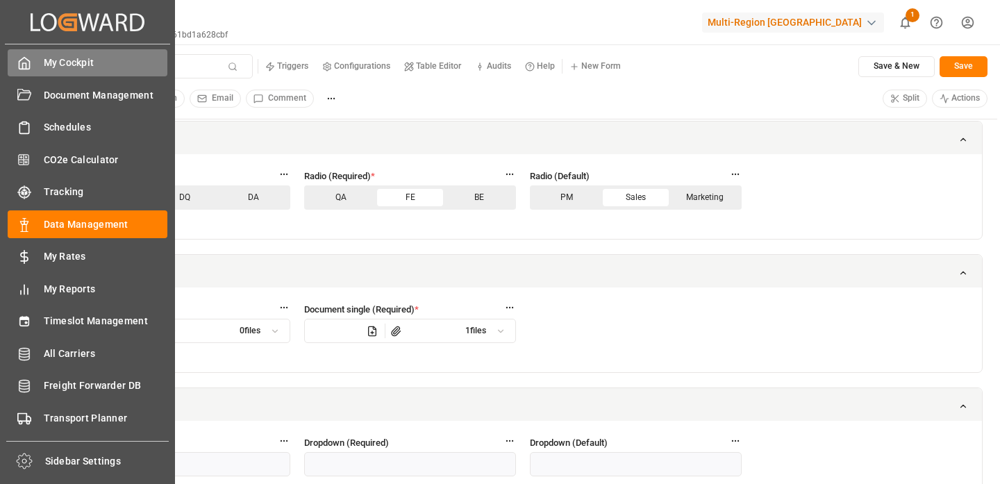
click at [33, 70] on div "My Cockpit My Cockpit" at bounding box center [88, 62] width 160 height 27
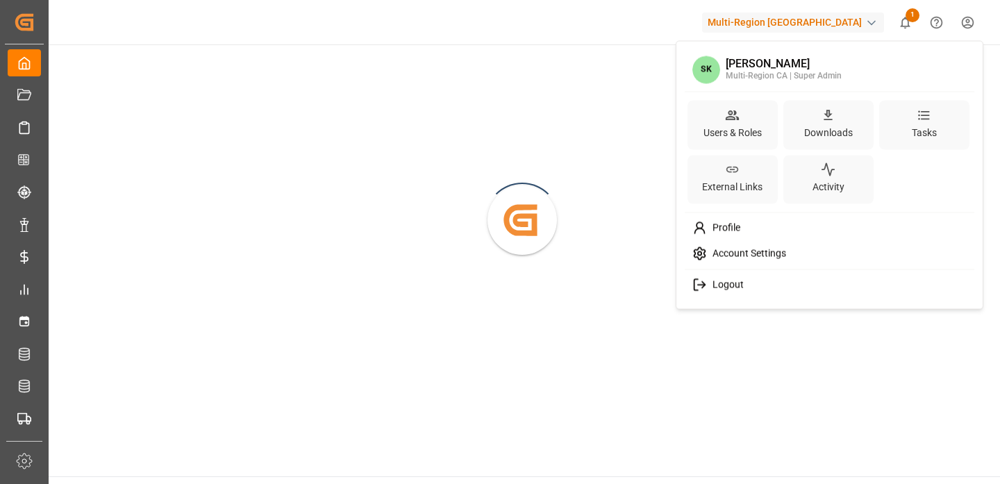
click at [975, 24] on html "Created by potrace 1.15, written by [PERSON_NAME] [DATE]-[DATE] Created by potr…" at bounding box center [500, 242] width 1000 height 484
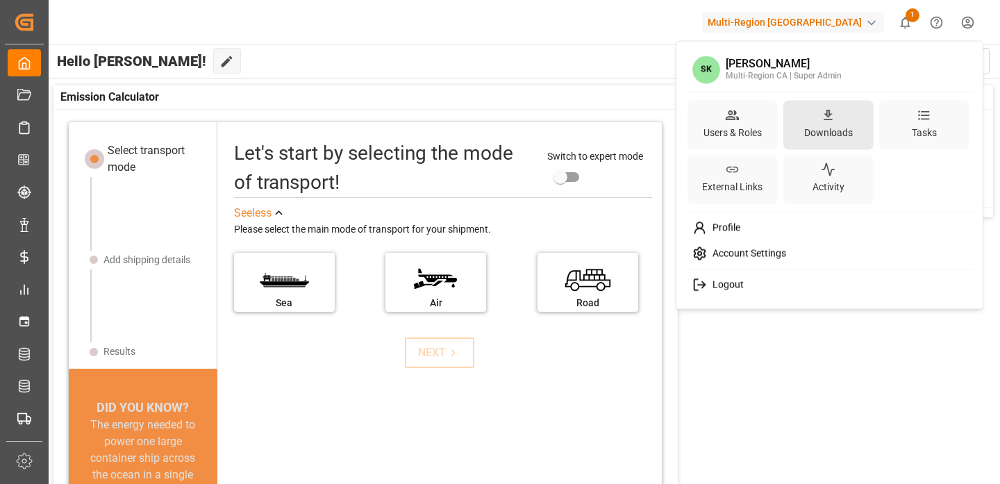
click at [860, 120] on div "Downloads" at bounding box center [829, 124] width 90 height 49
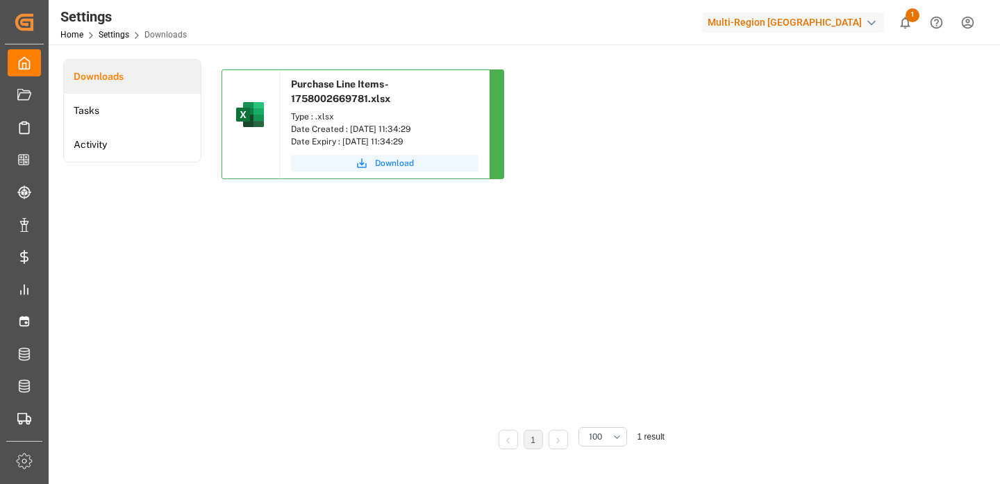
click at [365, 167] on icon "submit" at bounding box center [362, 163] width 10 height 10
